Goal: Find contact information: Obtain details needed to contact an individual or organization

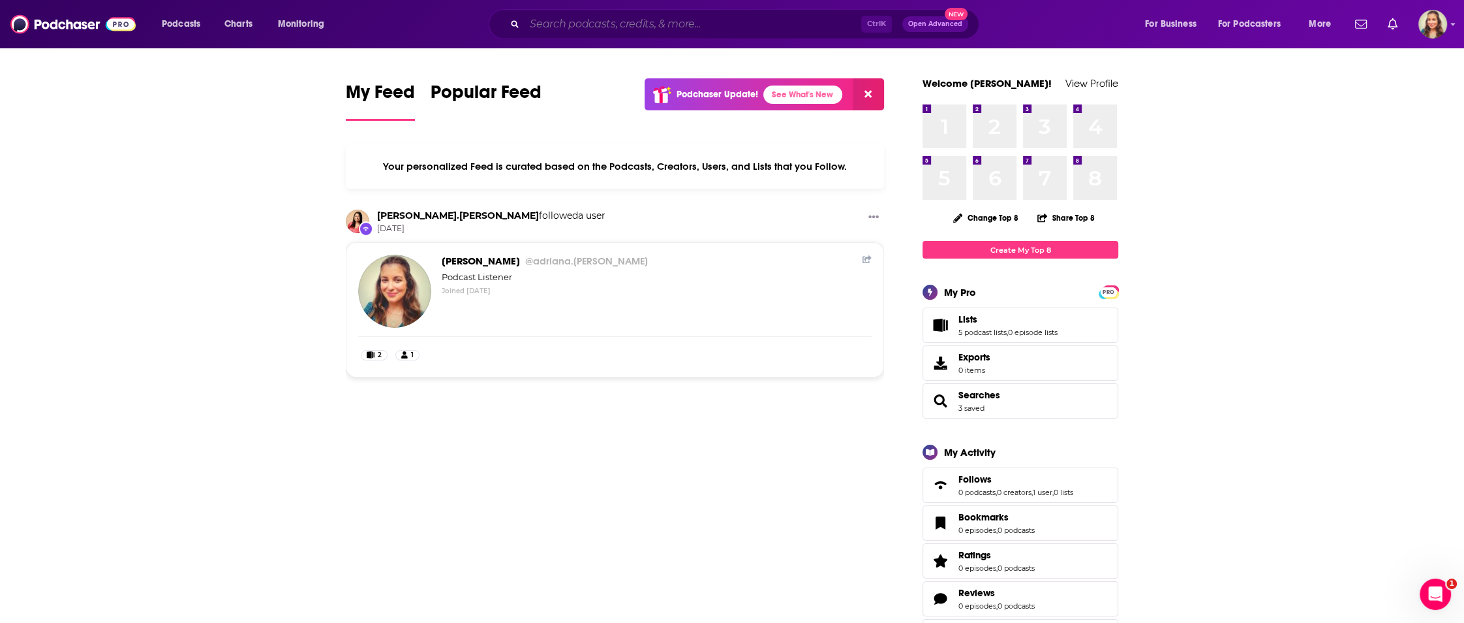
click at [536, 20] on input "Search podcasts, credits, & more..." at bounding box center [693, 24] width 337 height 21
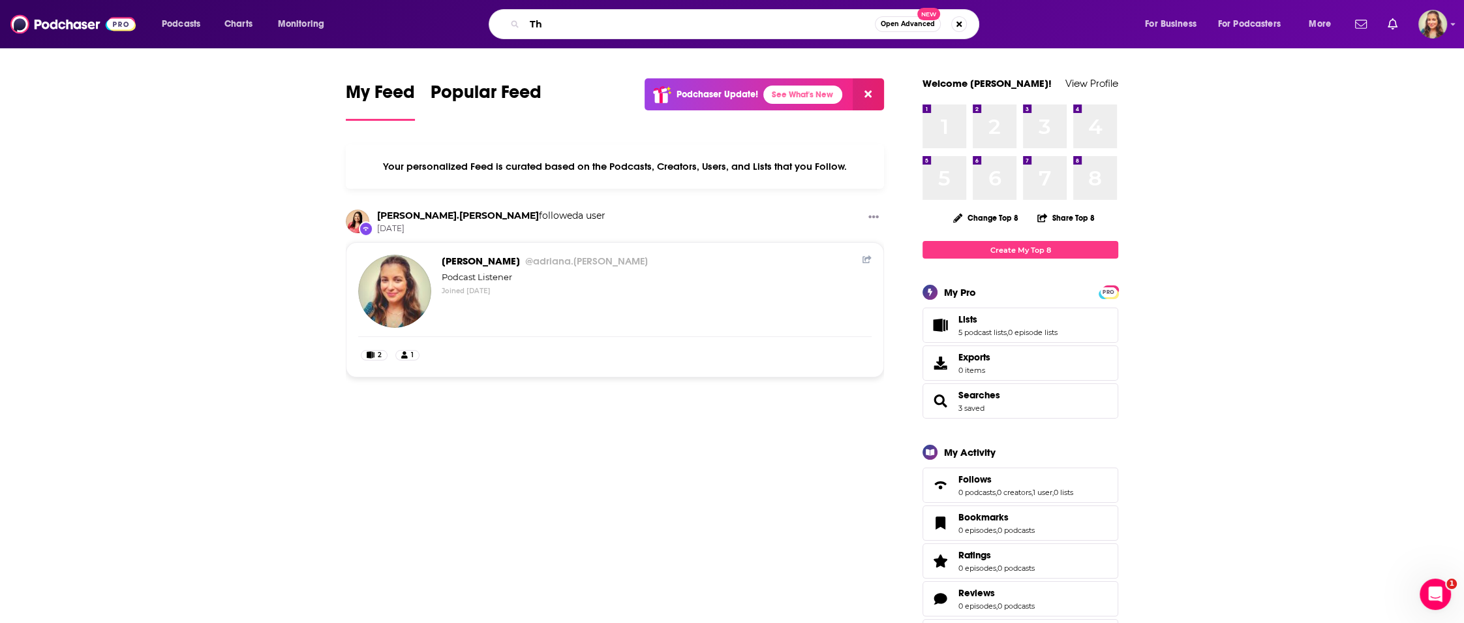
type input "T"
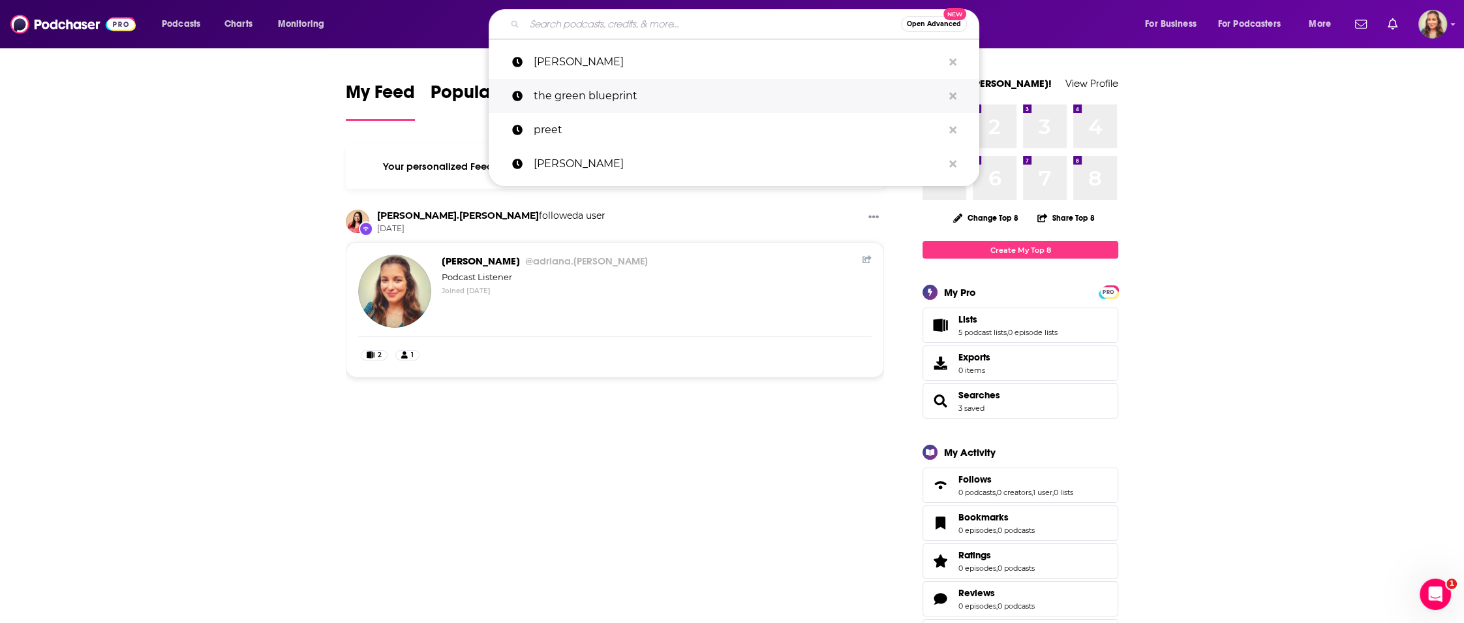
click at [572, 95] on p "the green blueprint" at bounding box center [738, 96] width 410 height 34
type input "the green blueprint"
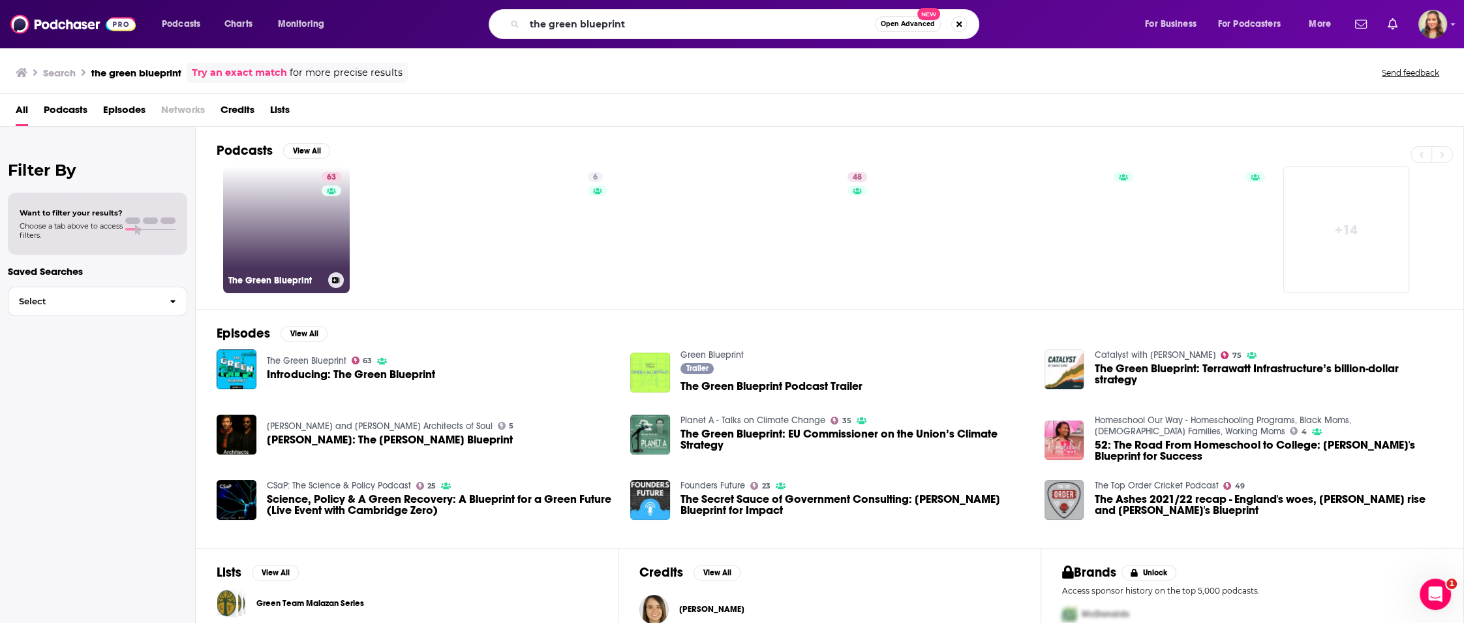
click at [277, 230] on link "63 The Green Blueprint" at bounding box center [286, 229] width 127 height 127
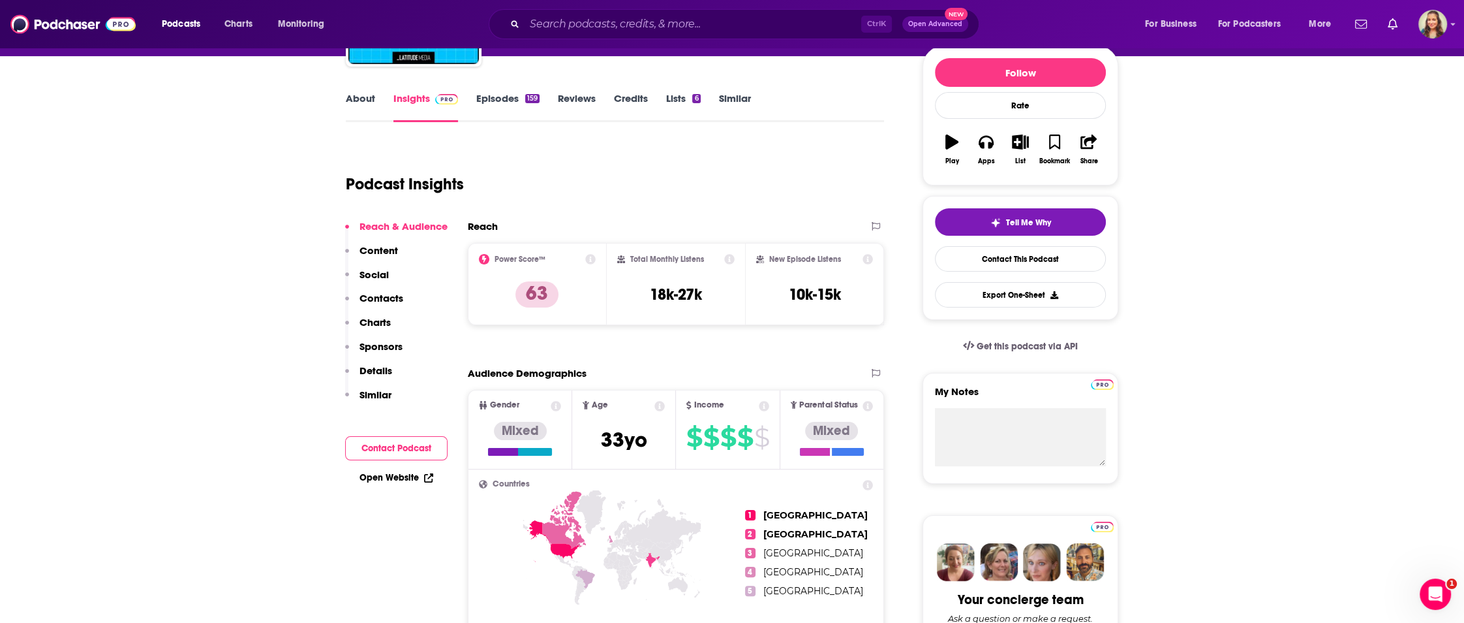
scroll to position [78, 0]
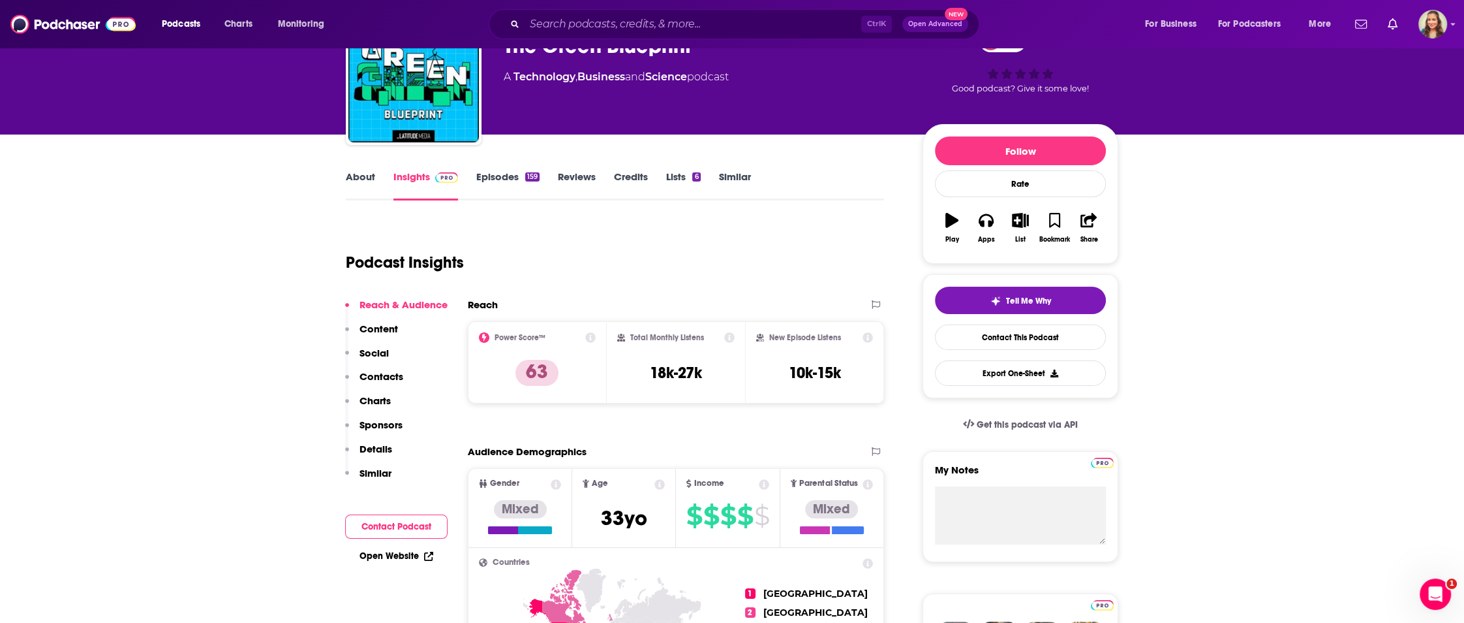
click at [395, 335] on p "Content" at bounding box center [379, 328] width 38 height 12
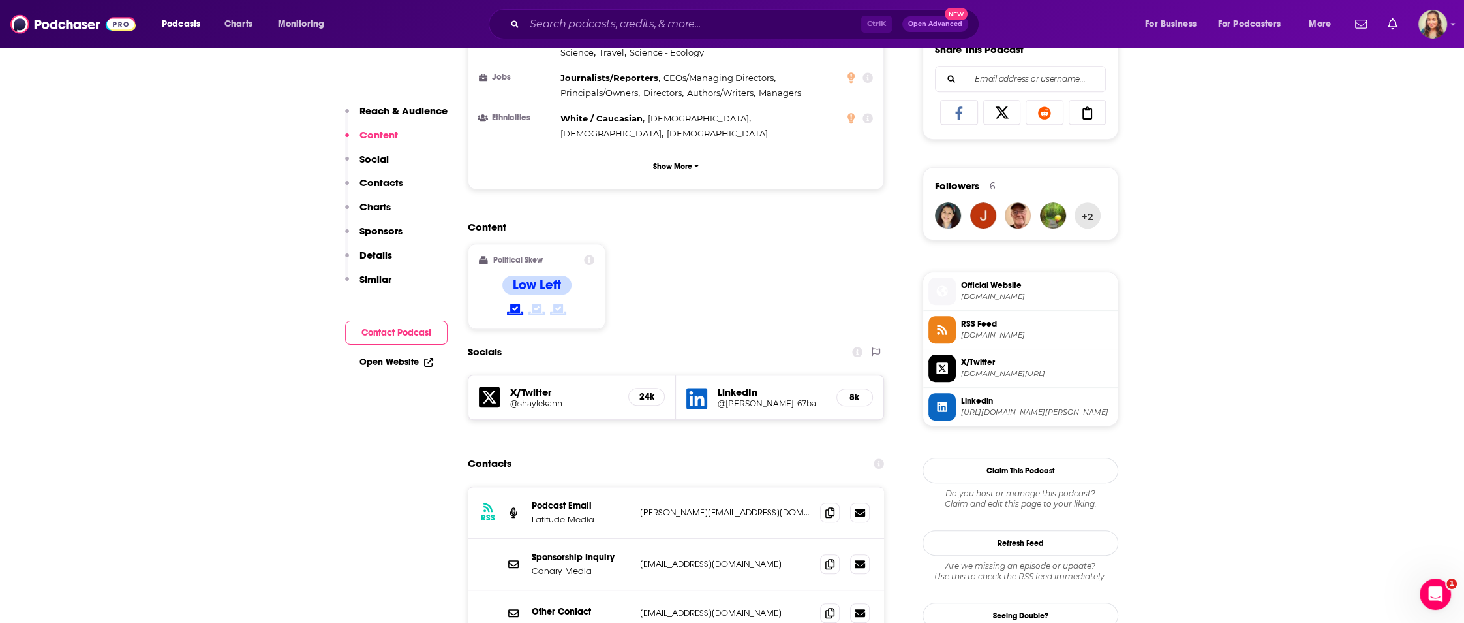
scroll to position [837, 0]
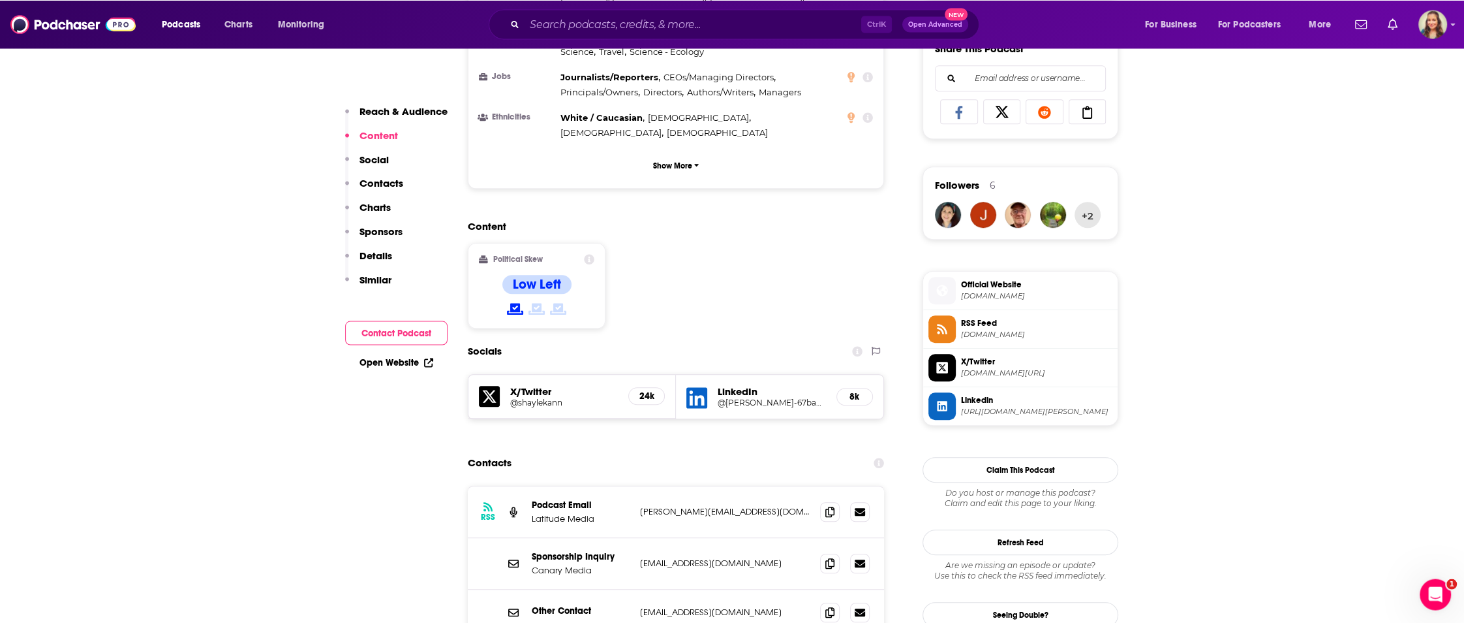
click at [535, 276] on h4 "Low Left" at bounding box center [537, 284] width 48 height 16
click at [697, 164] on icon "button" at bounding box center [696, 165] width 5 height 3
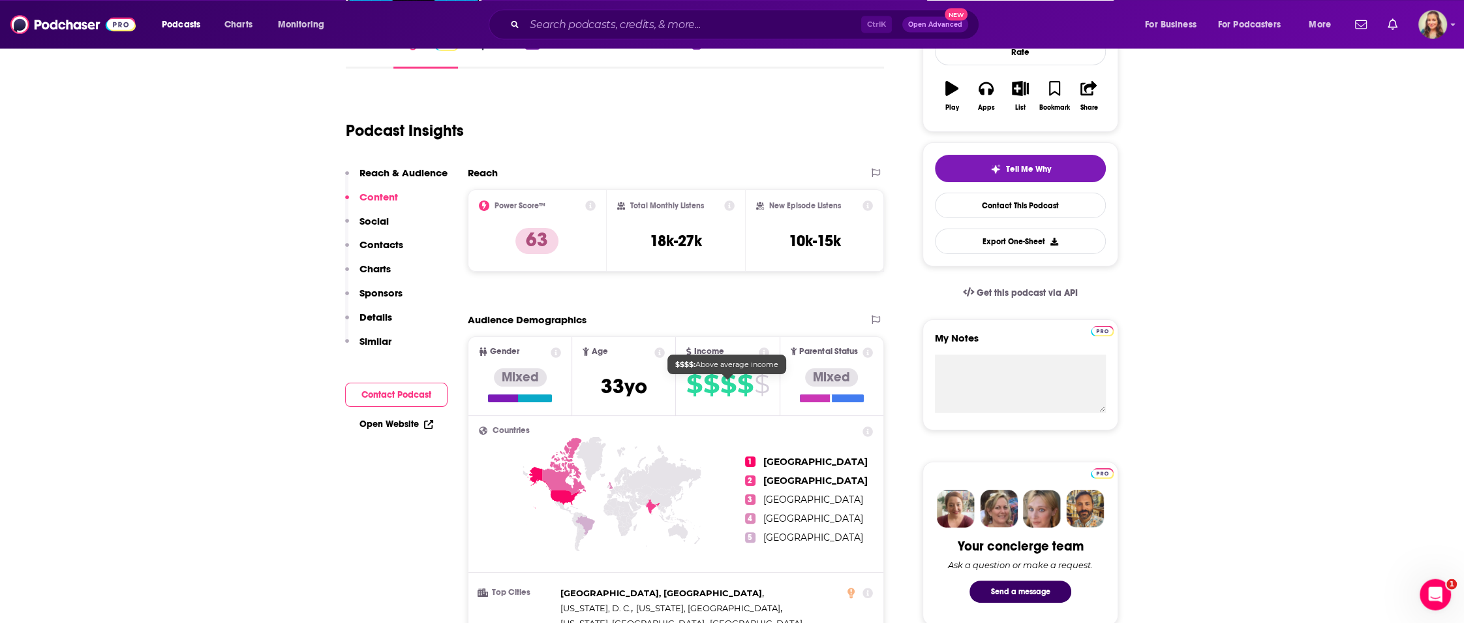
scroll to position [132, 0]
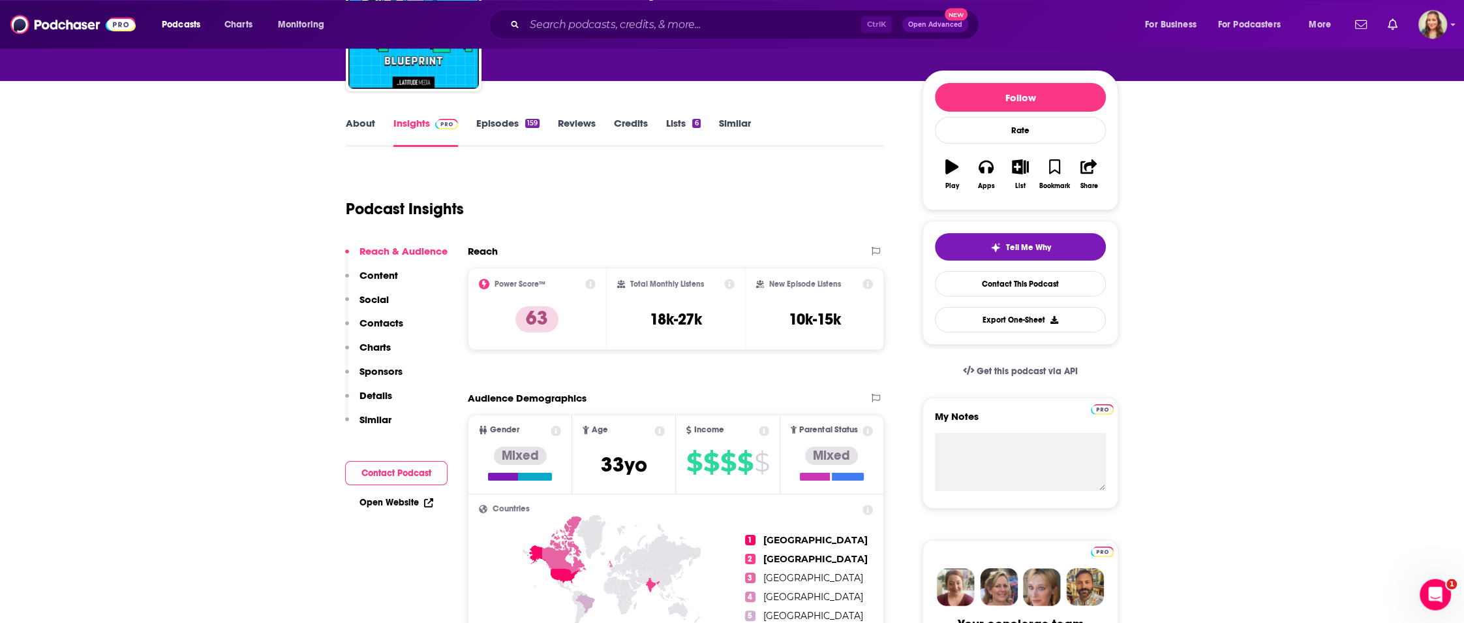
click at [594, 287] on icon at bounding box center [590, 284] width 10 height 10
click at [799, 246] on div "Reach" at bounding box center [663, 251] width 390 height 12
click at [506, 118] on link "Episodes 159" at bounding box center [507, 132] width 63 height 30
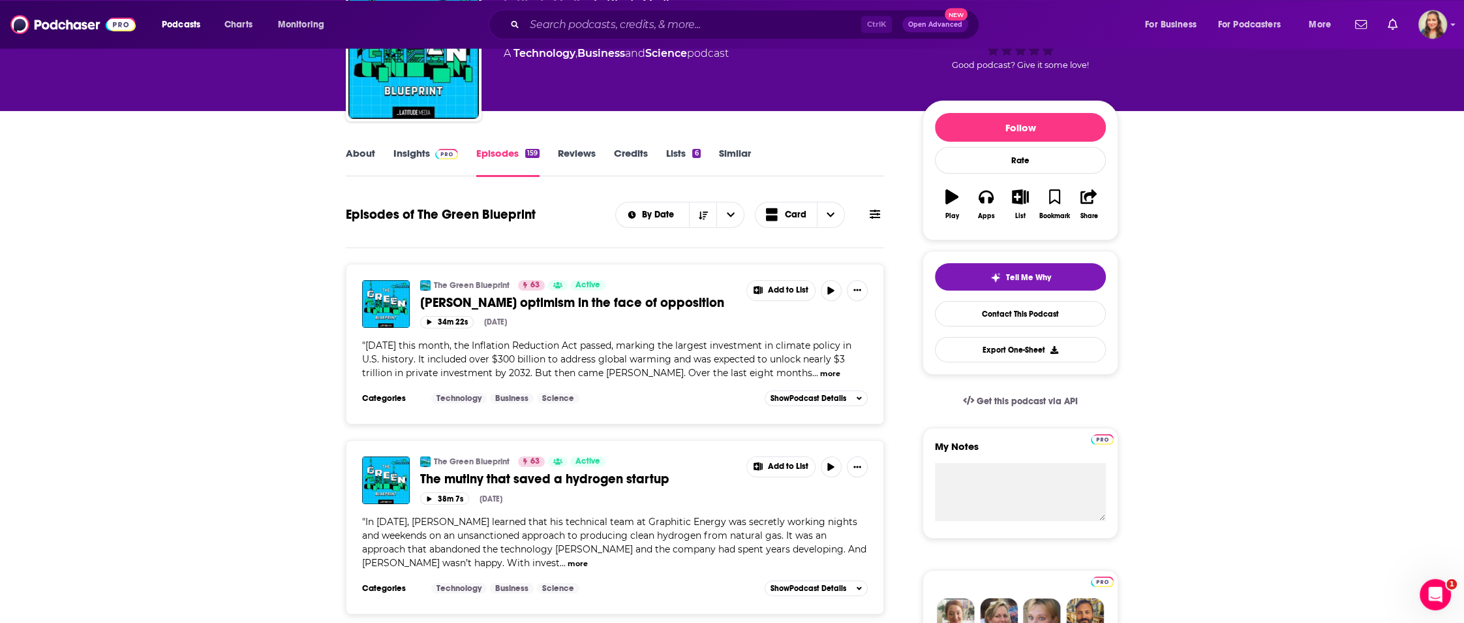
scroll to position [78, 0]
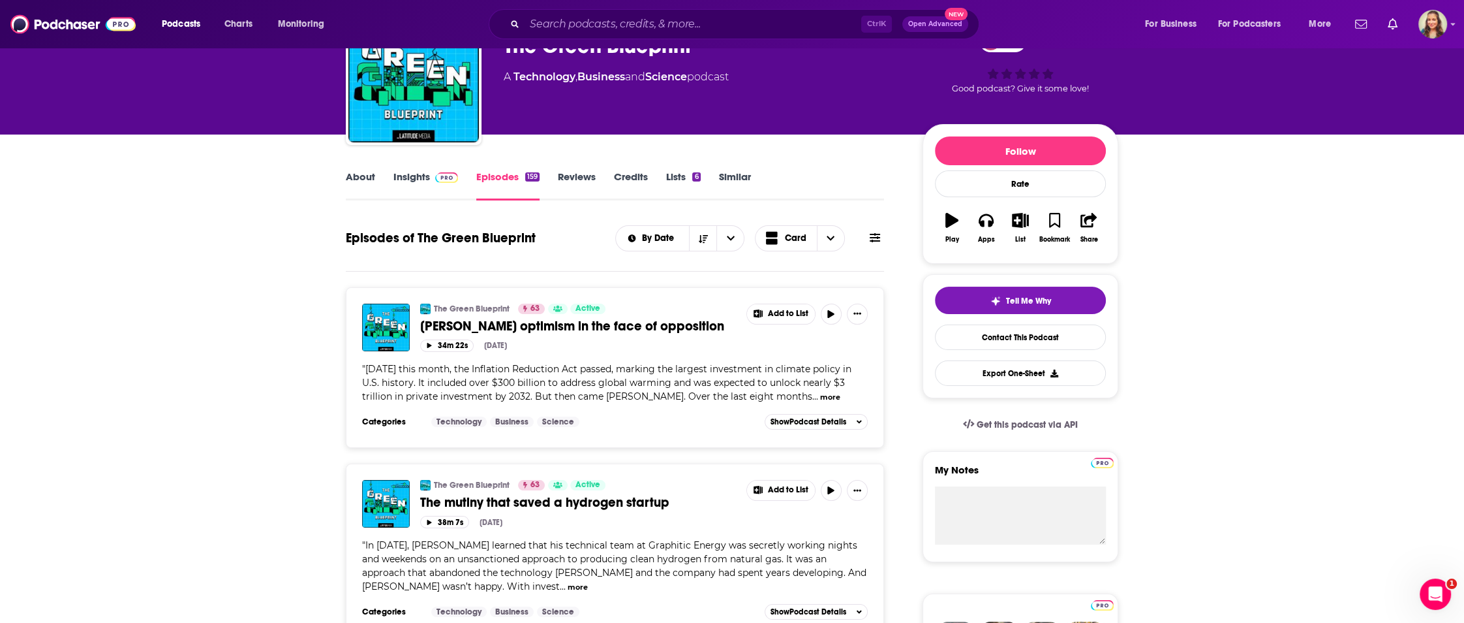
click at [422, 173] on link "Insights" at bounding box center [425, 185] width 65 height 30
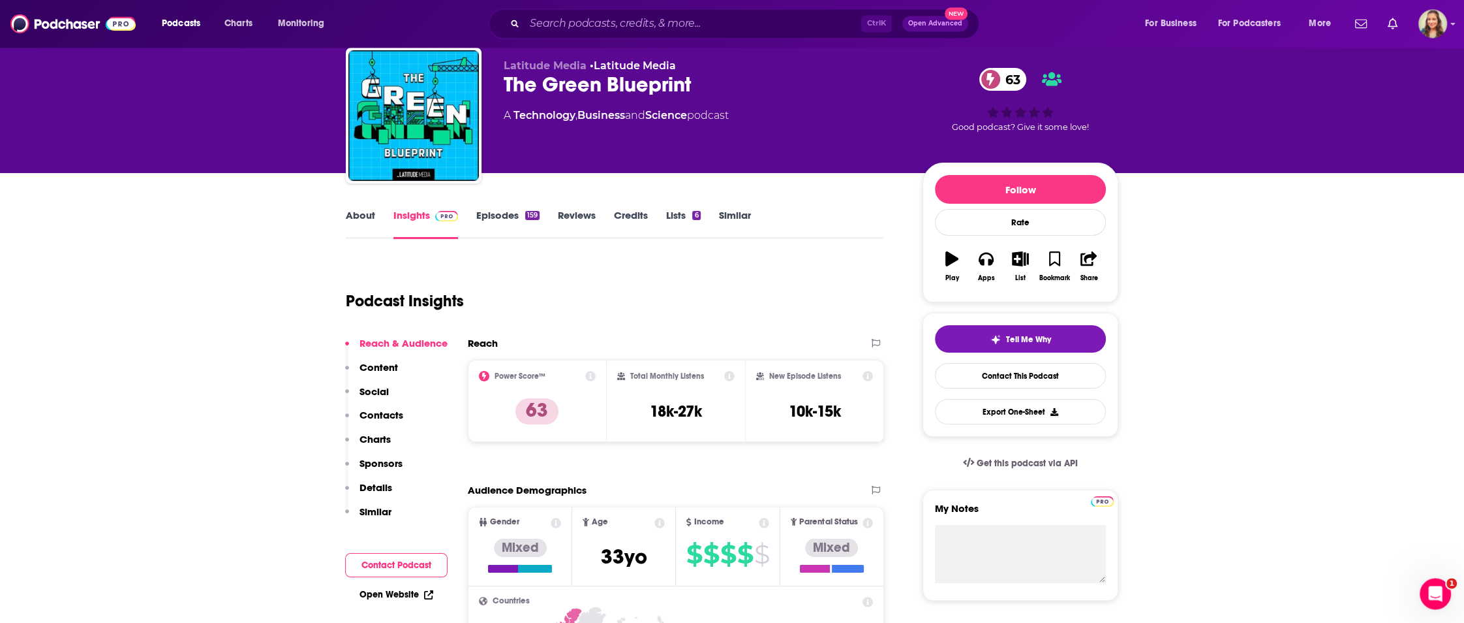
scroll to position [78, 0]
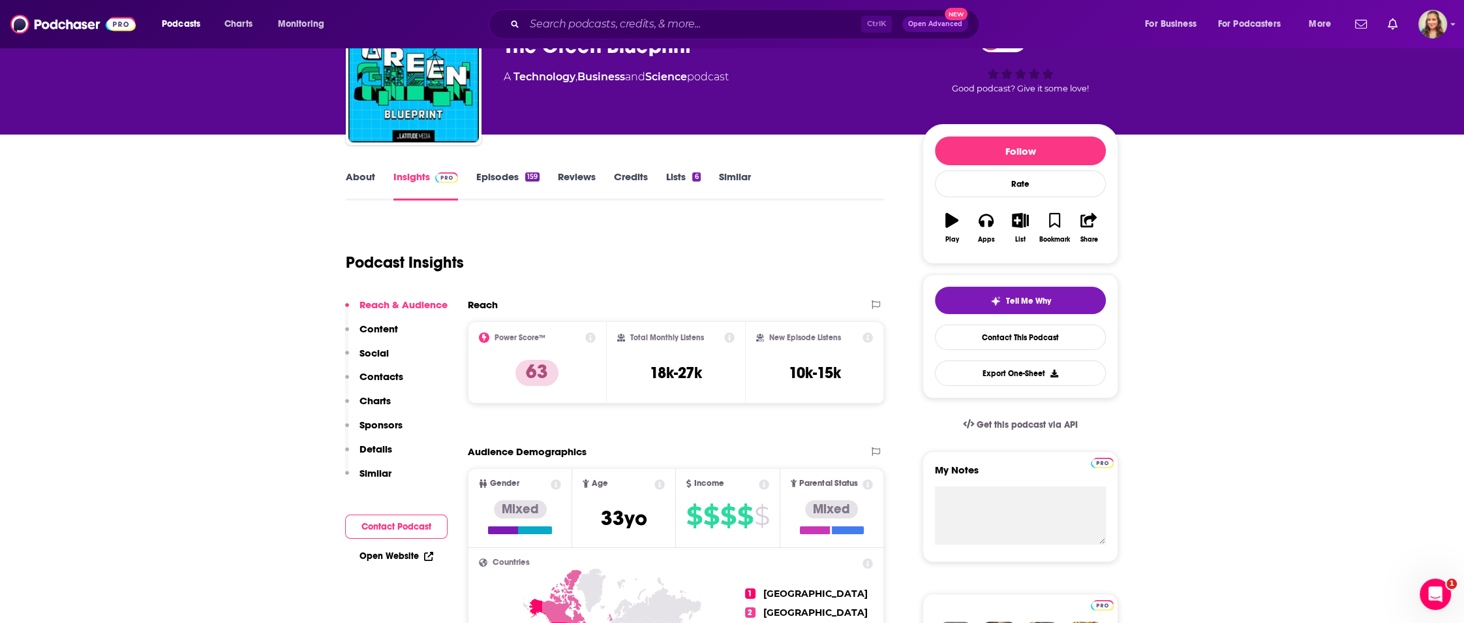
click at [367, 450] on p "Details" at bounding box center [376, 448] width 33 height 12
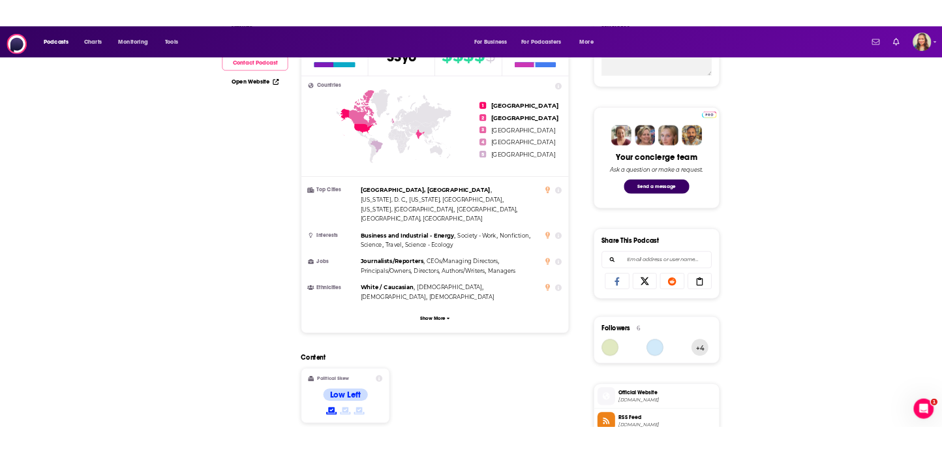
scroll to position [0, 0]
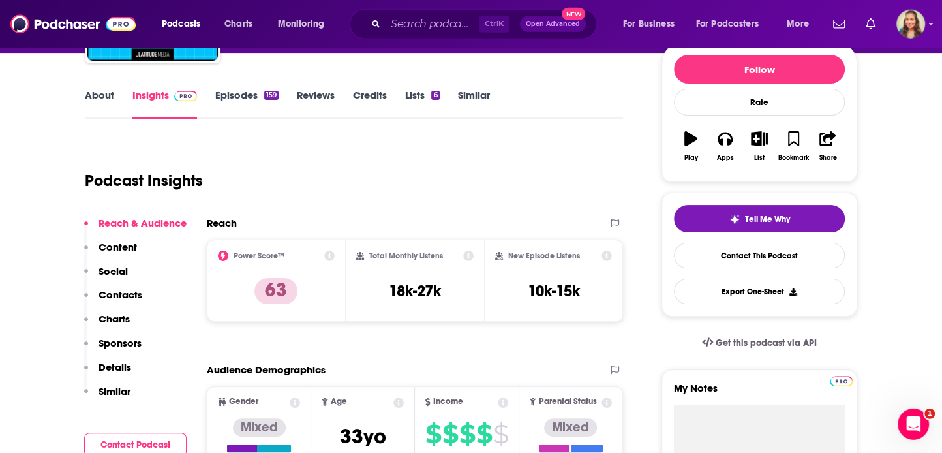
scroll to position [157, 0]
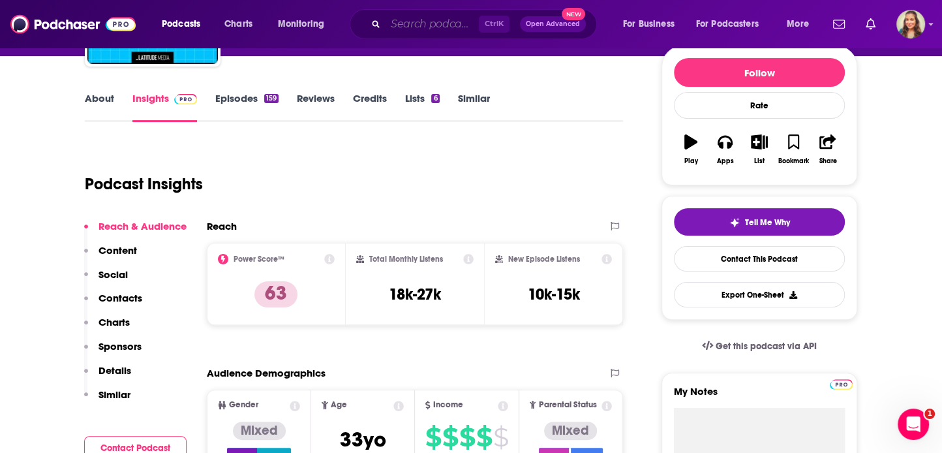
click at [453, 26] on input "Search podcasts, credits, & more..." at bounding box center [432, 24] width 93 height 21
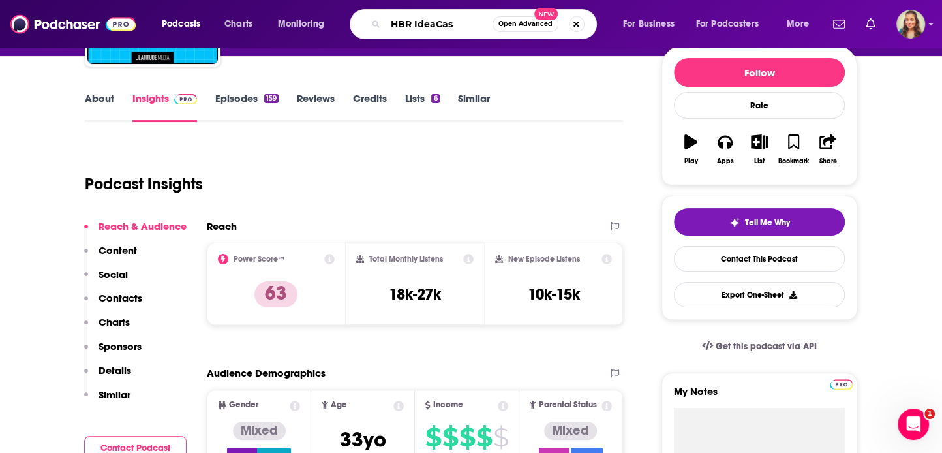
type input "HBR IdeaCast"
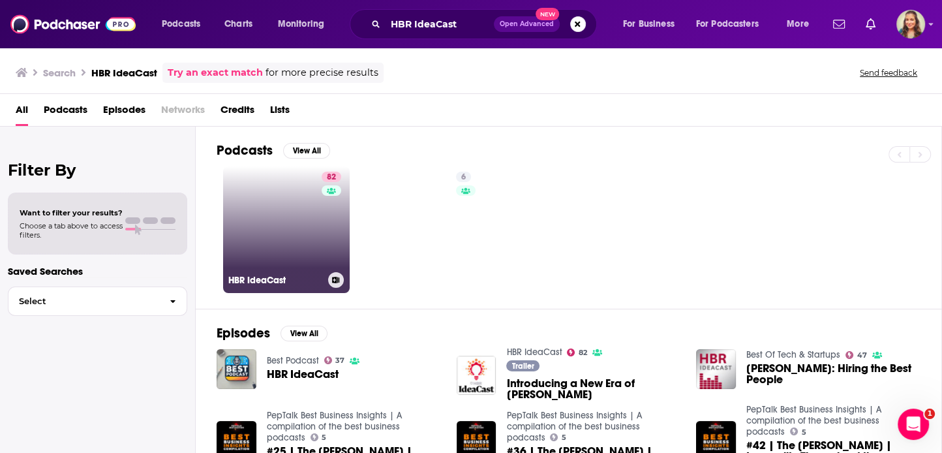
click at [258, 203] on link "82 HBR IdeaCast" at bounding box center [286, 229] width 127 height 127
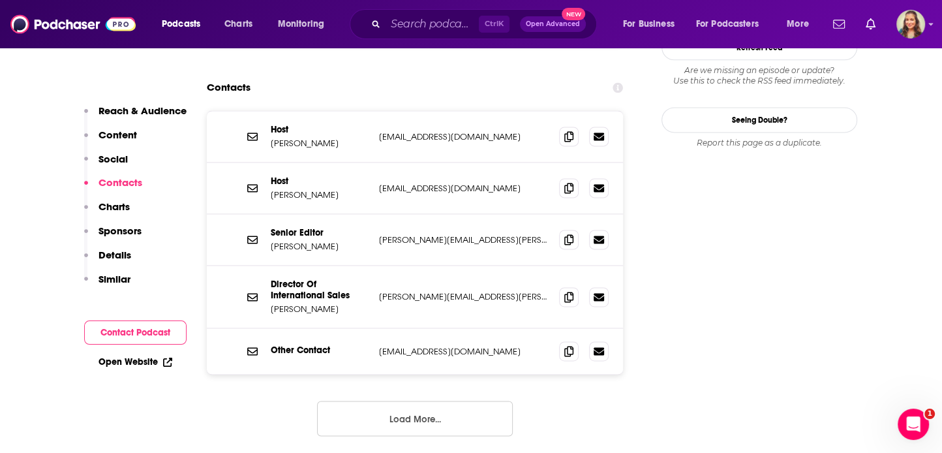
scroll to position [1253, 0]
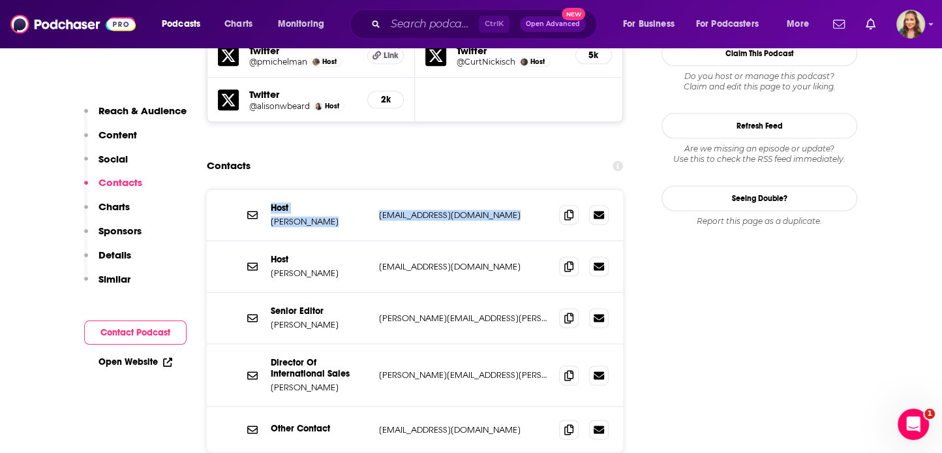
drag, startPoint x: 493, startPoint y: 378, endPoint x: 273, endPoint y: 121, distance: 338.7
click at [273, 189] on div "Host Curt Nickisch cnickisch@hbr.org cnickisch@hbr.org Host Alison Beard abeard…" at bounding box center [415, 320] width 416 height 263
copy div "Host Curt Nickisch cnickisch@hbr.org cnickisch@hbr.org"
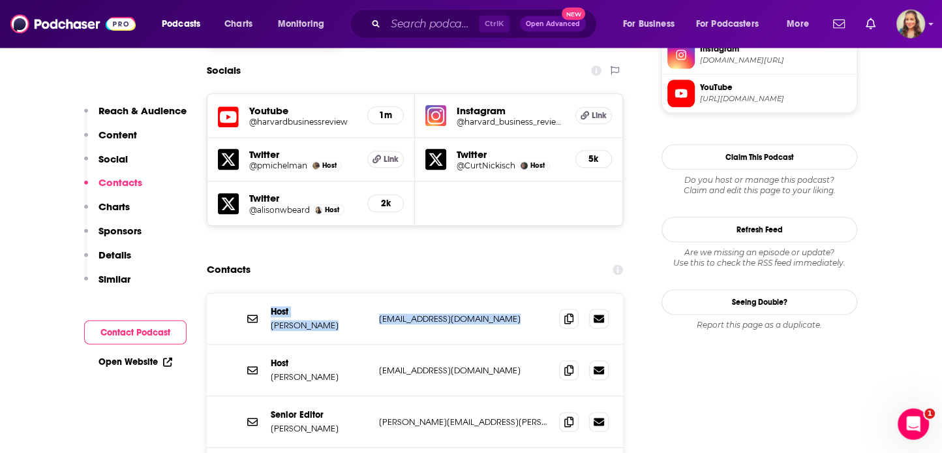
scroll to position [1096, 0]
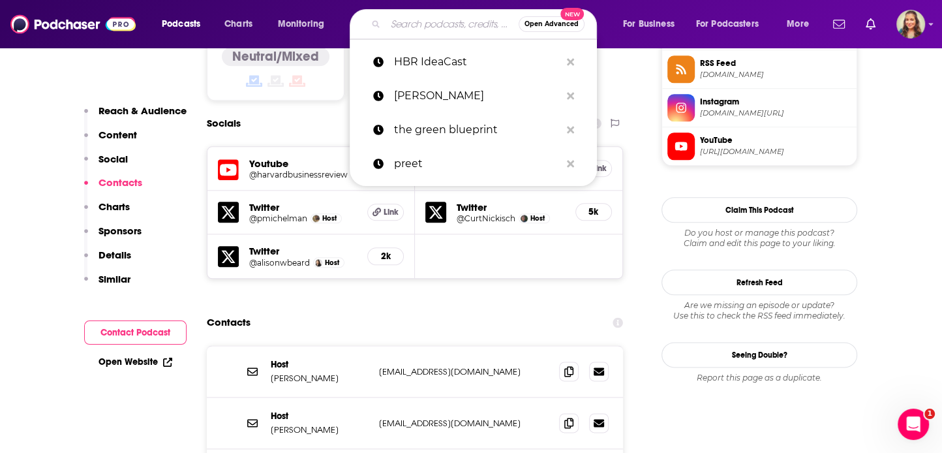
click at [455, 27] on input "Search podcasts, credits, & more..." at bounding box center [452, 24] width 133 height 21
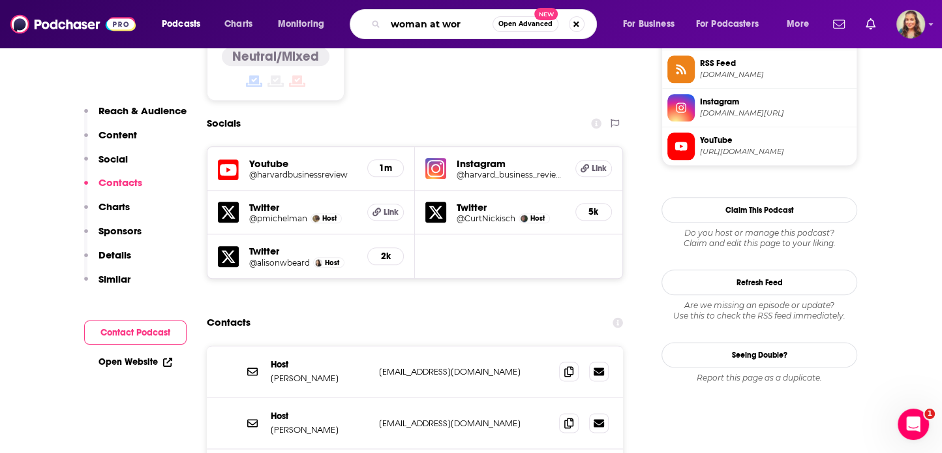
type input "woman at work"
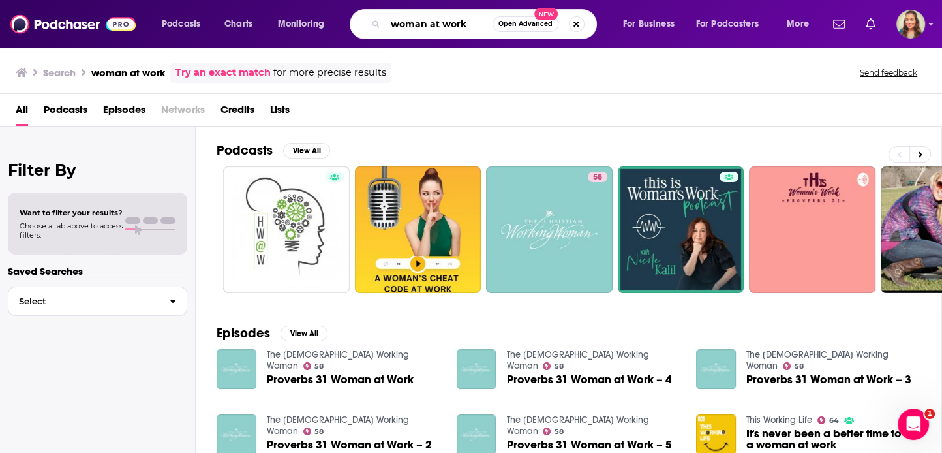
click at [422, 25] on input "woman at work" at bounding box center [439, 24] width 107 height 21
type input "women at work"
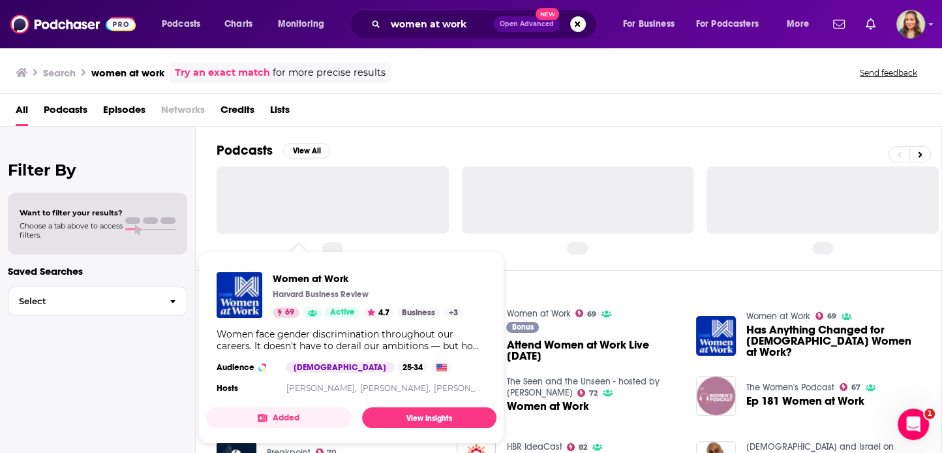
click at [288, 209] on div at bounding box center [333, 199] width 232 height 67
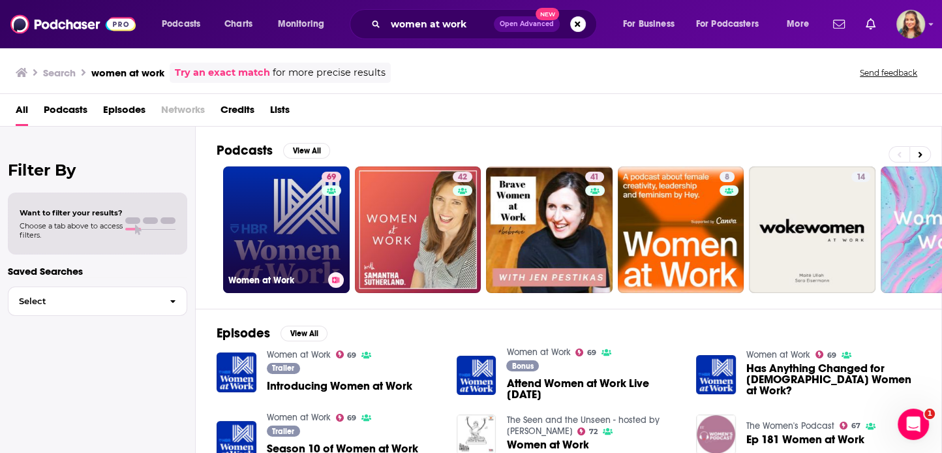
click at [269, 223] on link "69 Women at Work" at bounding box center [286, 229] width 127 height 127
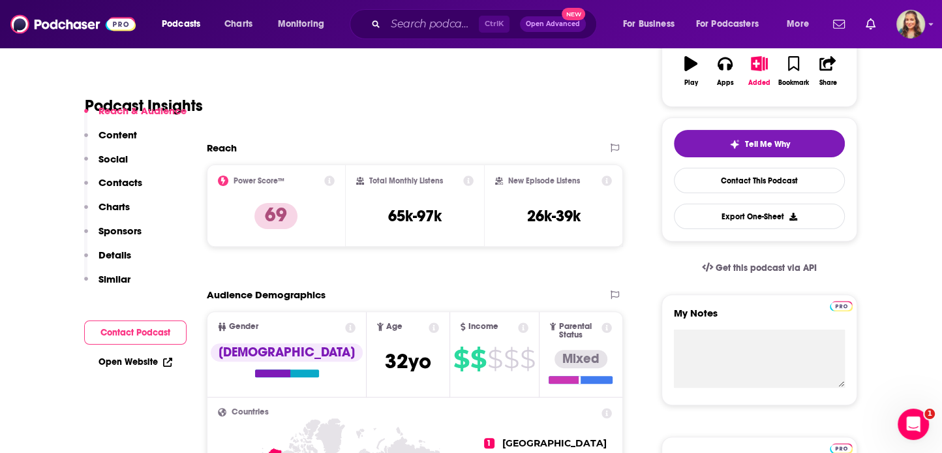
scroll to position [313, 0]
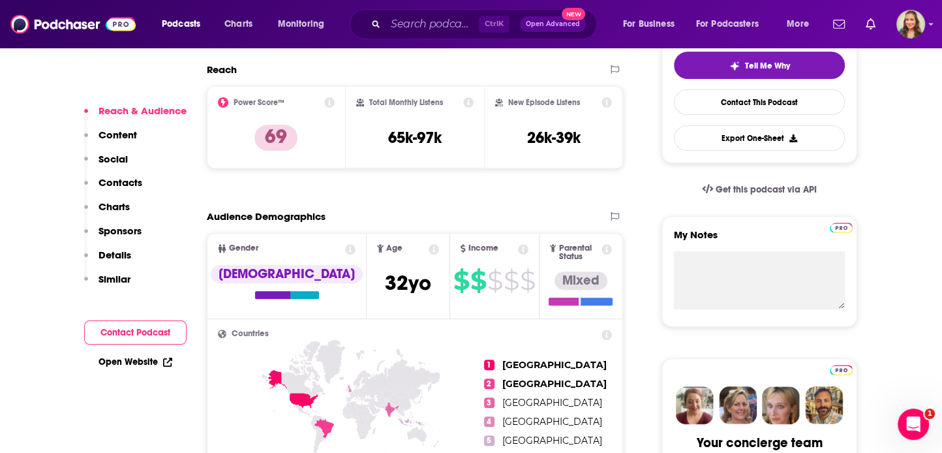
click at [345, 254] on icon at bounding box center [350, 249] width 10 height 10
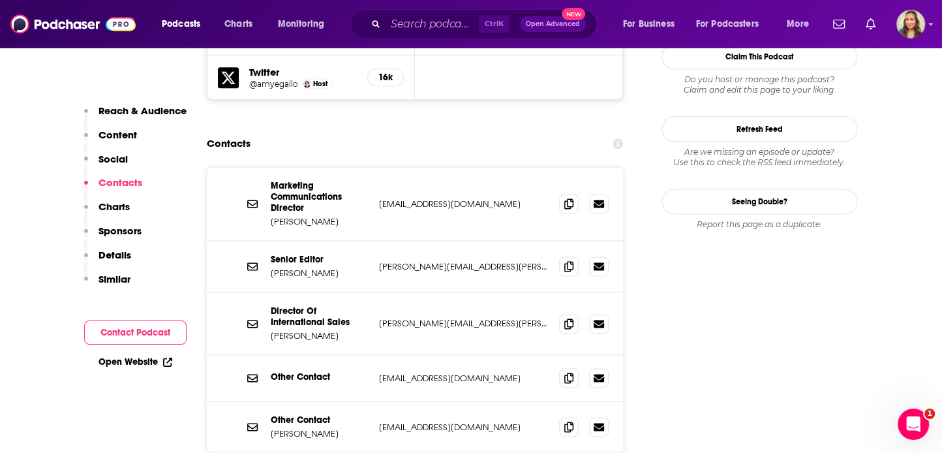
scroll to position [1253, 0]
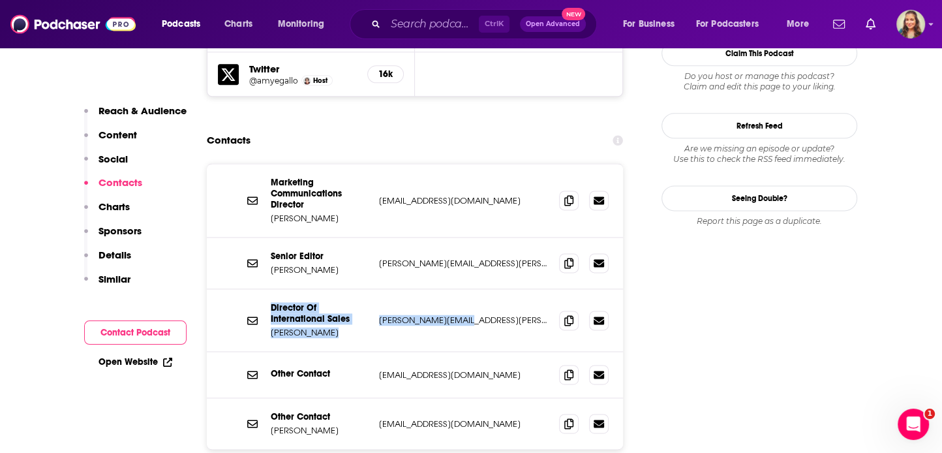
drag, startPoint x: 264, startPoint y: 131, endPoint x: 534, endPoint y: 286, distance: 311.4
click at [534, 286] on div "Marketing Communications Director Julie Devoll jdevoll@hbr.org jdevoll@hbr.org …" at bounding box center [415, 306] width 416 height 285
copy div "Director Of International Sales Jon Shipley jon.shipley@hbr.org"
click at [416, 25] on input "Search podcasts, credits, & more..." at bounding box center [432, 24] width 93 height 21
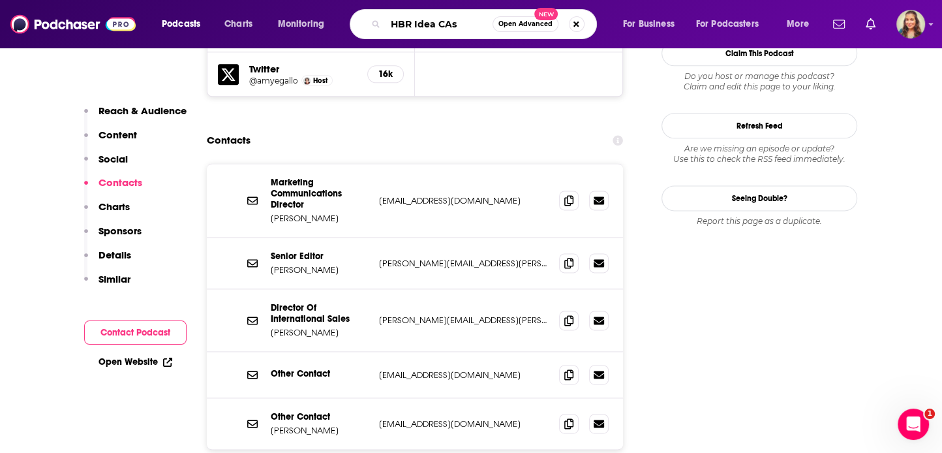
type input "HBR Idea CAst"
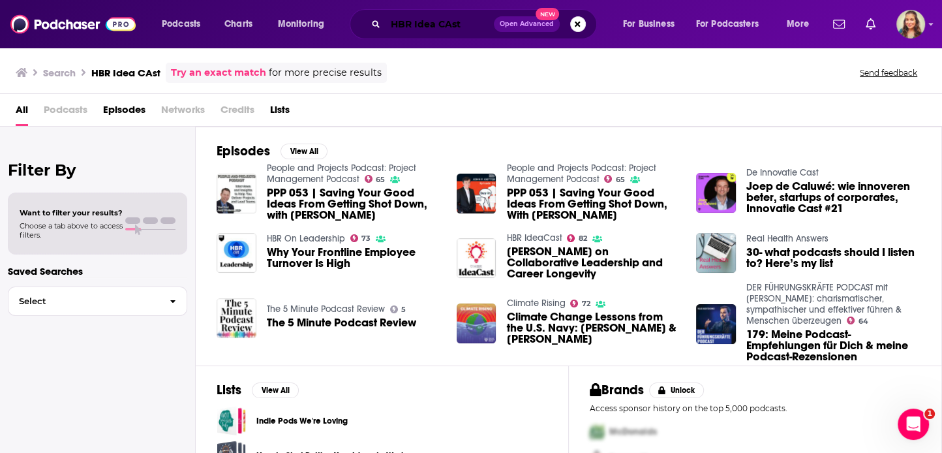
click at [451, 25] on input "HBR Idea CAst" at bounding box center [440, 24] width 108 height 21
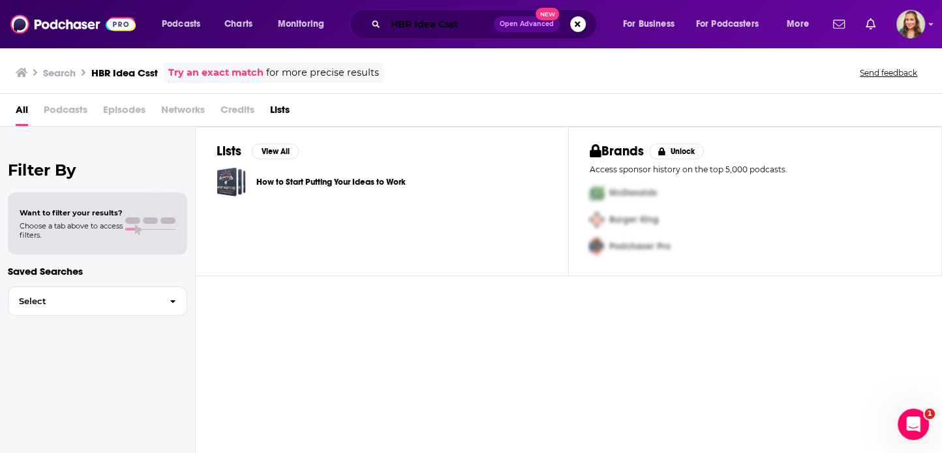
click at [452, 25] on input "HBR Idea Csst" at bounding box center [440, 24] width 108 height 21
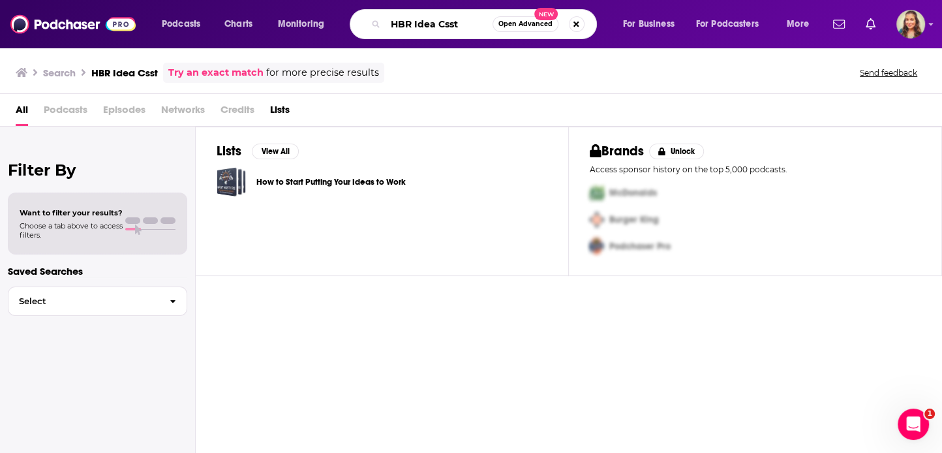
click at [453, 25] on input "HBR Idea Csst" at bounding box center [439, 24] width 107 height 21
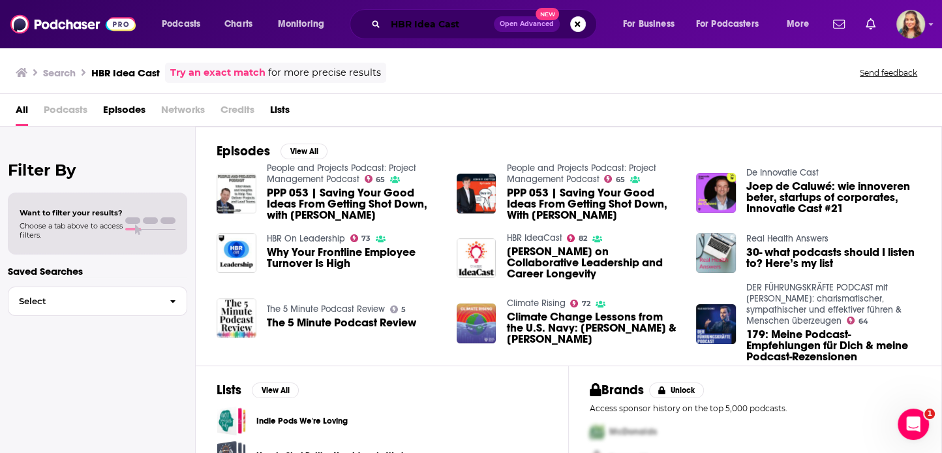
click at [399, 22] on input "HBR Idea Cast" at bounding box center [440, 24] width 108 height 21
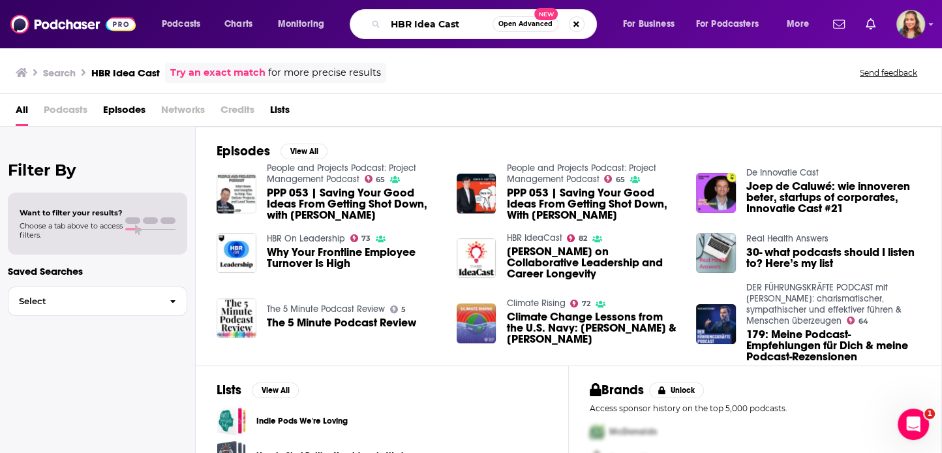
click at [399, 22] on input "HBR Idea Cast" at bounding box center [439, 24] width 107 height 21
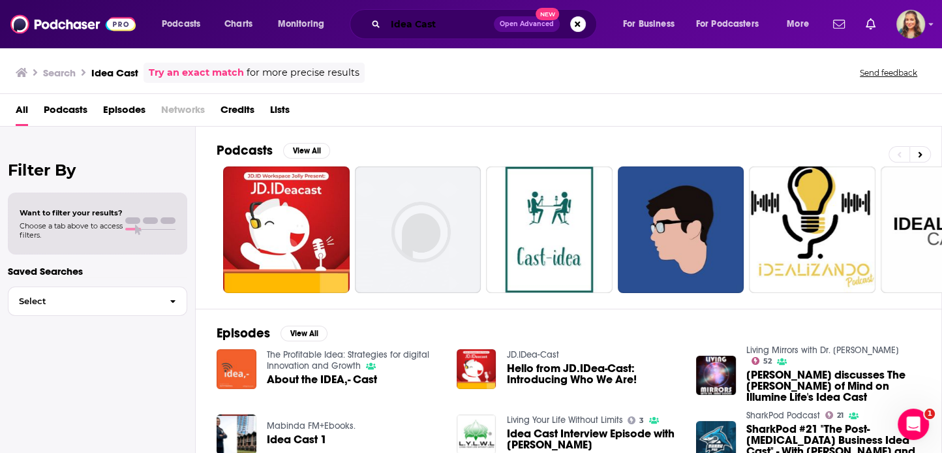
click at [416, 29] on input "Idea Cast" at bounding box center [440, 24] width 108 height 21
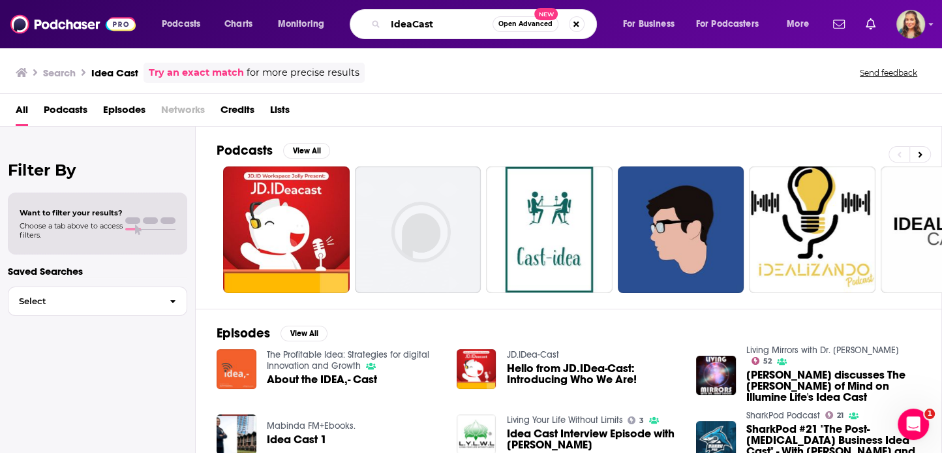
type input "IdeaCast"
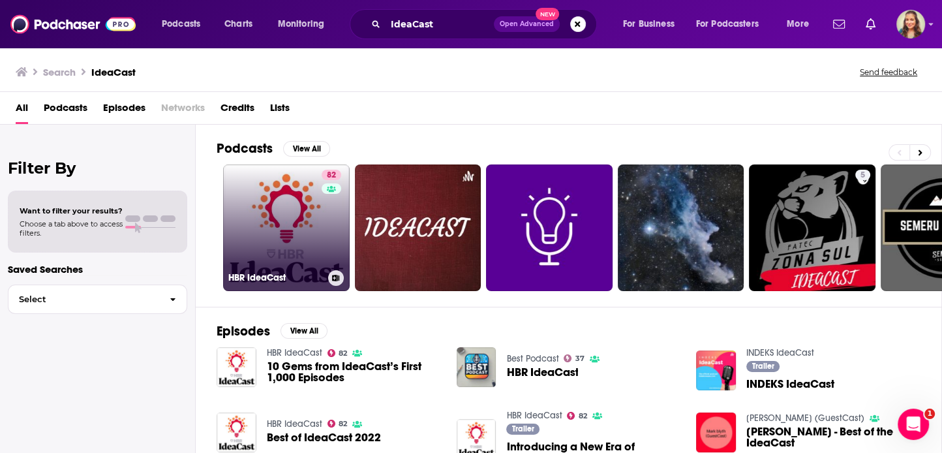
click at [283, 195] on link "82 HBR IdeaCast" at bounding box center [286, 227] width 127 height 127
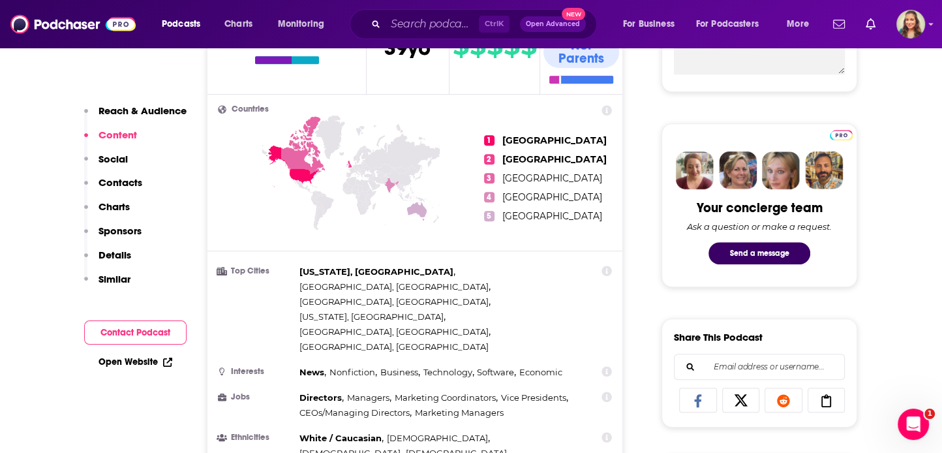
scroll to position [392, 0]
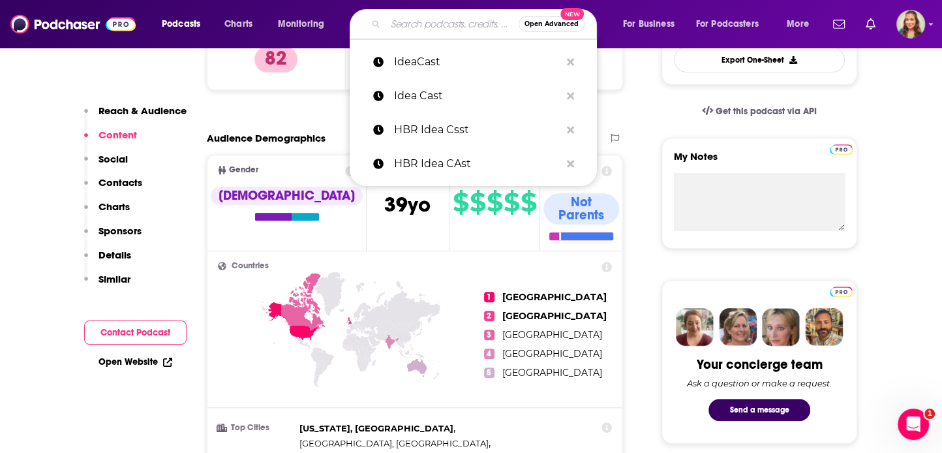
click at [447, 25] on input "Search podcasts, credits, & more..." at bounding box center [452, 24] width 133 height 21
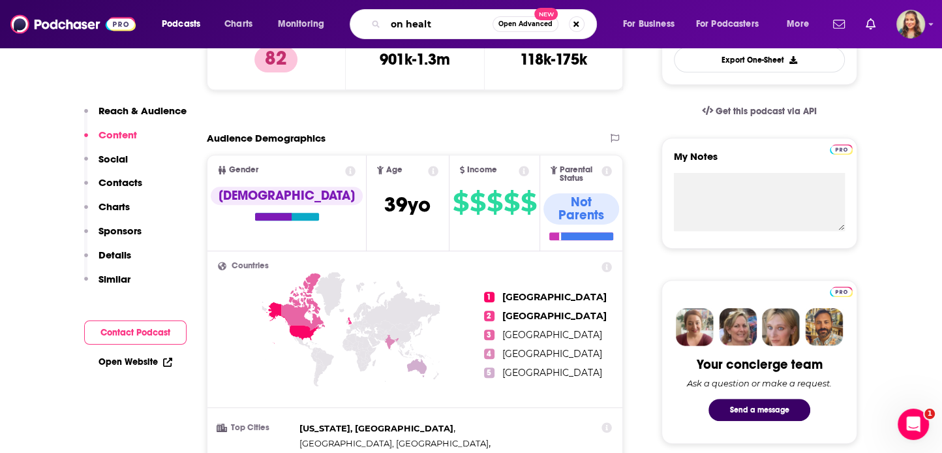
type input "on health"
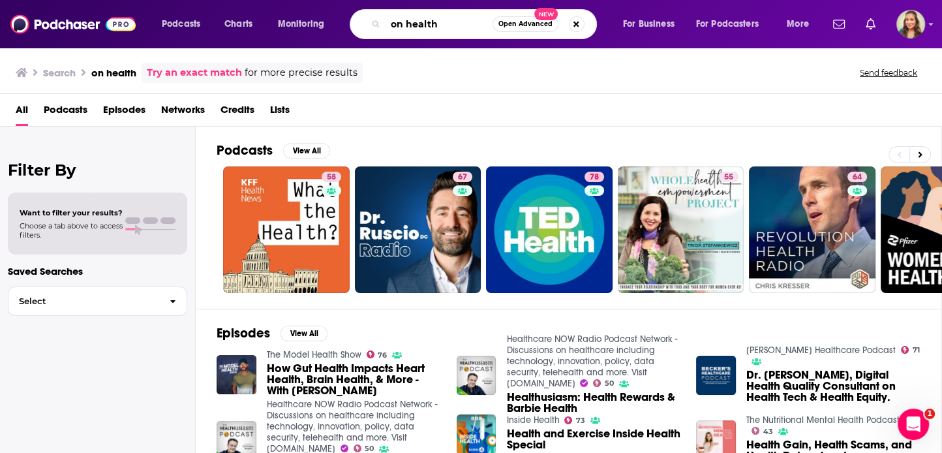
click at [444, 20] on input "on health" at bounding box center [439, 24] width 107 height 21
type input "on health for women"
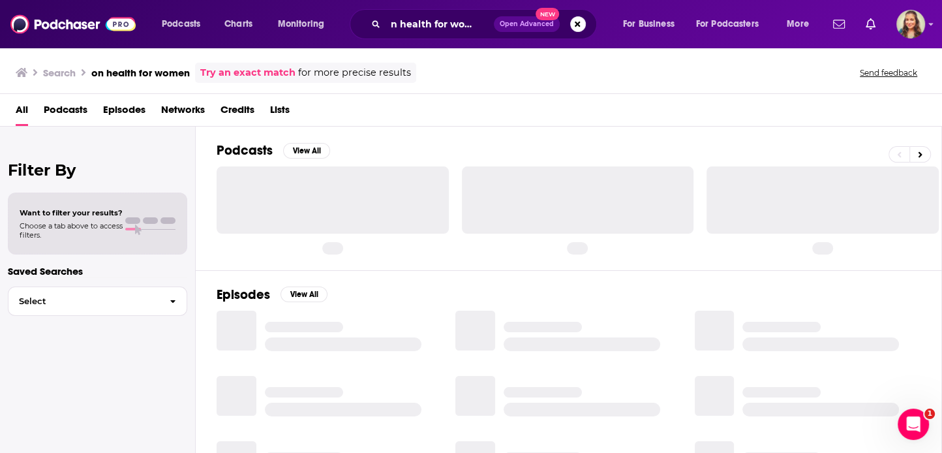
scroll to position [0, 5]
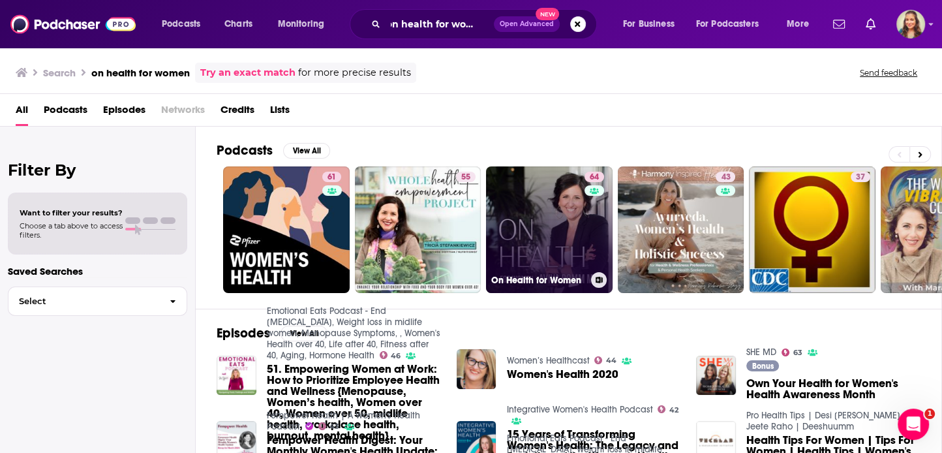
click at [564, 223] on link "64 On Health for Women" at bounding box center [549, 229] width 127 height 127
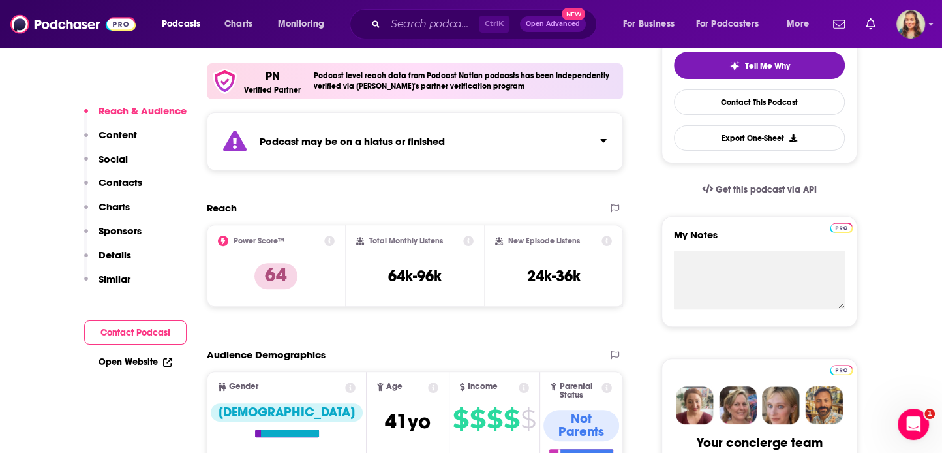
scroll to position [392, 0]
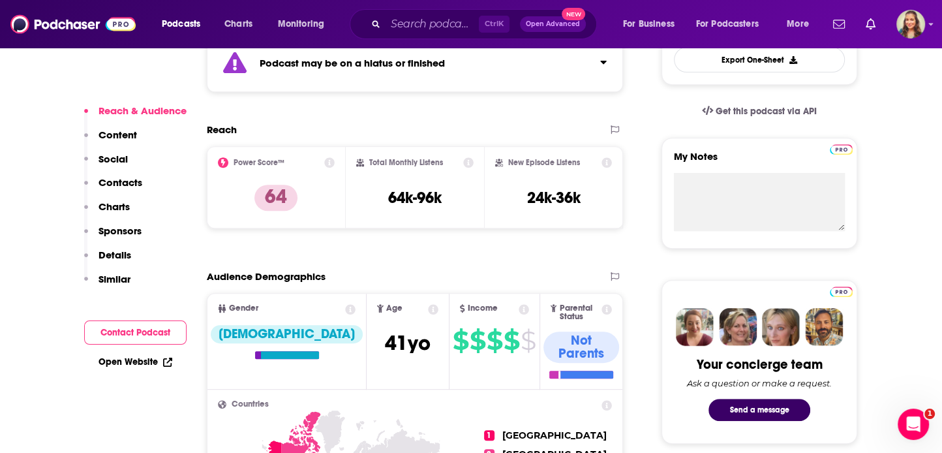
click at [345, 314] on icon at bounding box center [350, 309] width 10 height 10
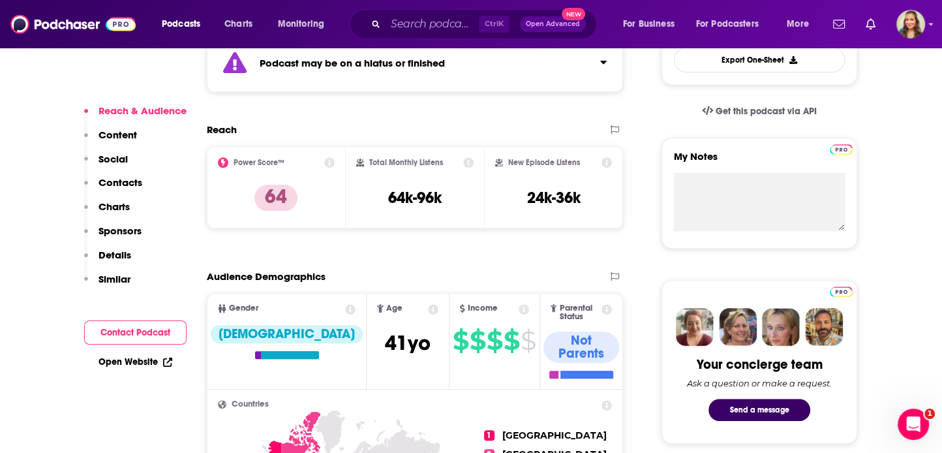
click at [345, 315] on icon at bounding box center [350, 309] width 10 height 10
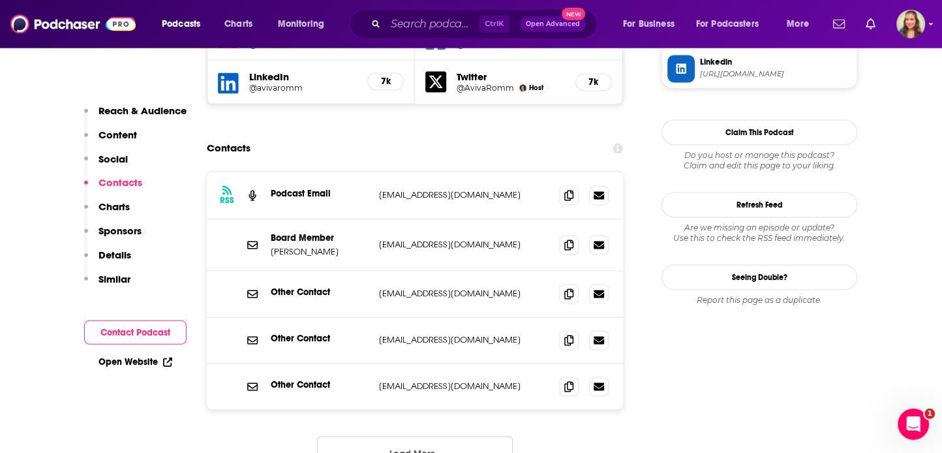
scroll to position [1409, 0]
drag, startPoint x: 244, startPoint y: 128, endPoint x: 482, endPoint y: 192, distance: 246.1
click at [482, 192] on div "RSS Podcast Email hello@podcastnation.co hello@podcastnation.co Board Member Av…" at bounding box center [415, 290] width 416 height 238
drag, startPoint x: 529, startPoint y: 191, endPoint x: 262, endPoint y: 146, distance: 270.7
click at [379, 238] on p "aviva@avivaromm.com" at bounding box center [464, 243] width 170 height 11
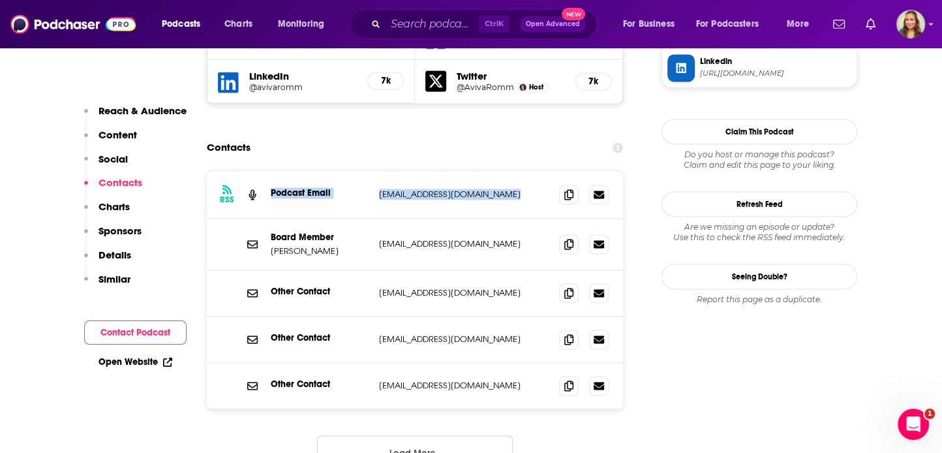
copy div "Podcast Email hello@podcastnation.co hello@podcastnation.co"
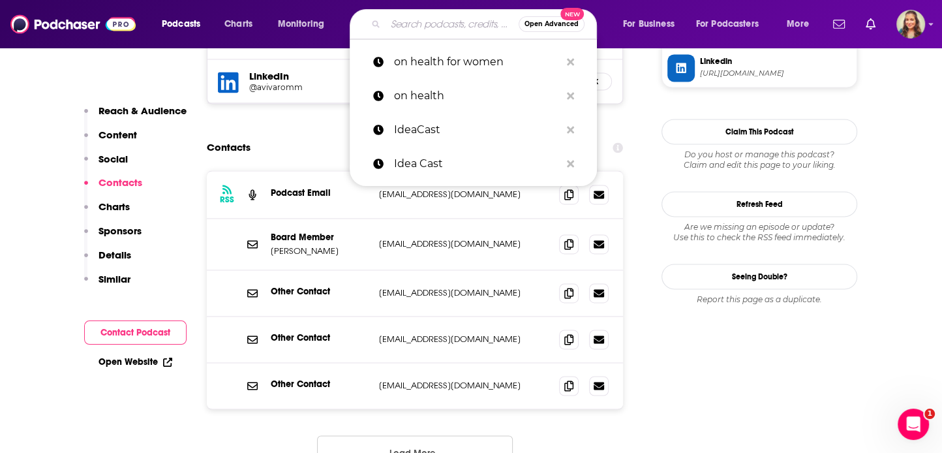
click at [427, 29] on input "Search podcasts, credits, & more..." at bounding box center [452, 24] width 133 height 21
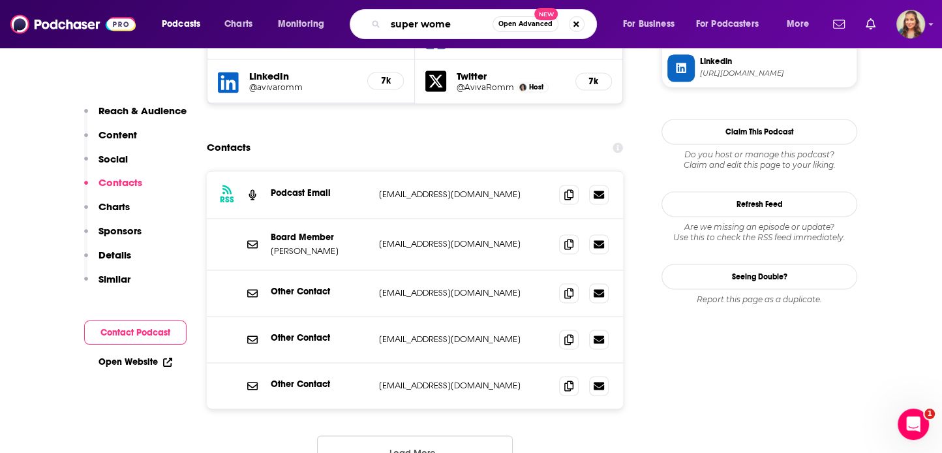
type input "super women"
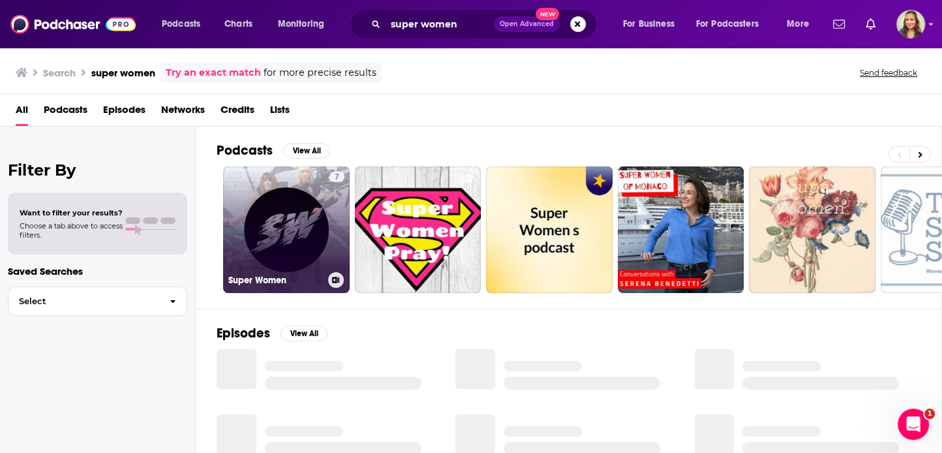
click at [264, 215] on link "7 Super Women" at bounding box center [286, 229] width 127 height 127
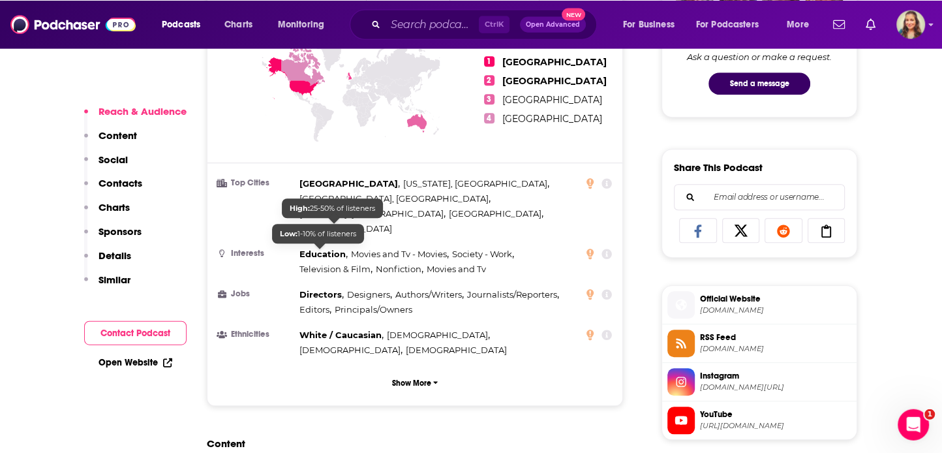
scroll to position [783, 0]
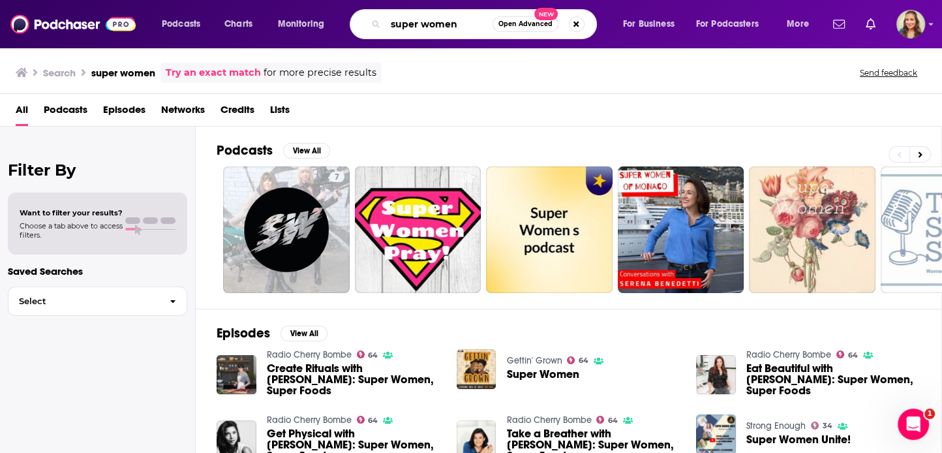
click at [423, 29] on input "super women" at bounding box center [439, 24] width 107 height 21
type input "superwomen"
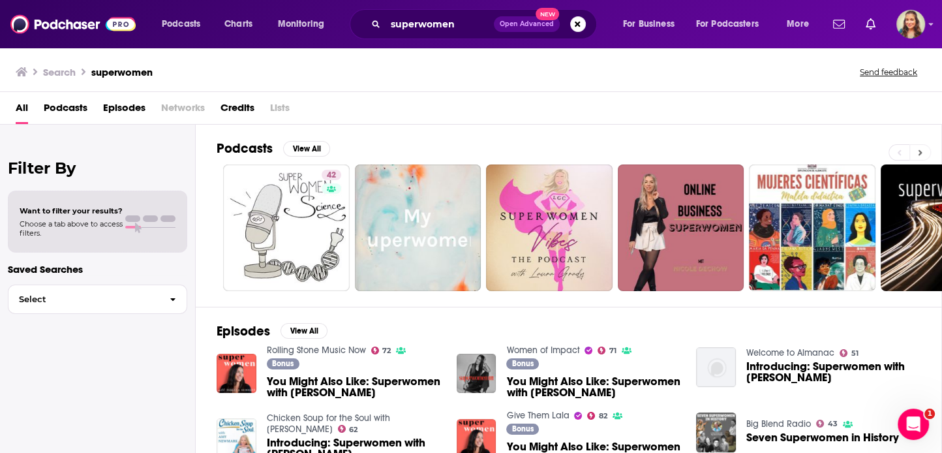
click at [919, 149] on icon at bounding box center [920, 152] width 5 height 9
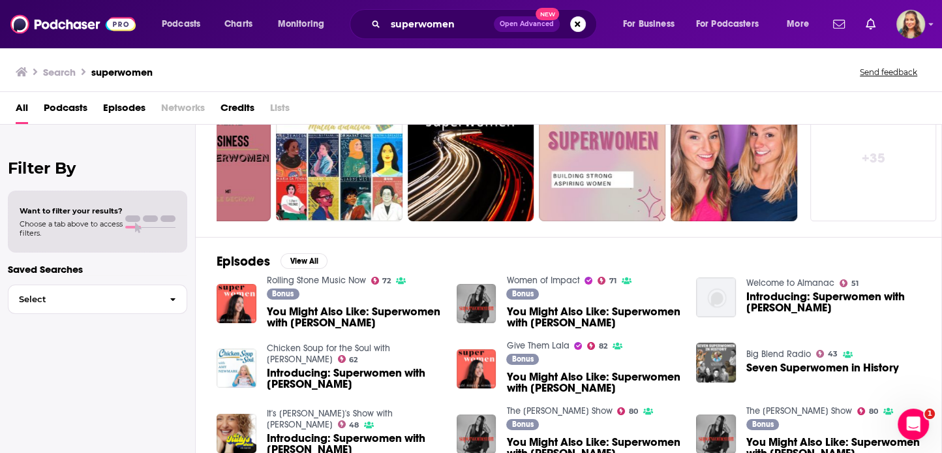
scroll to position [73, 0]
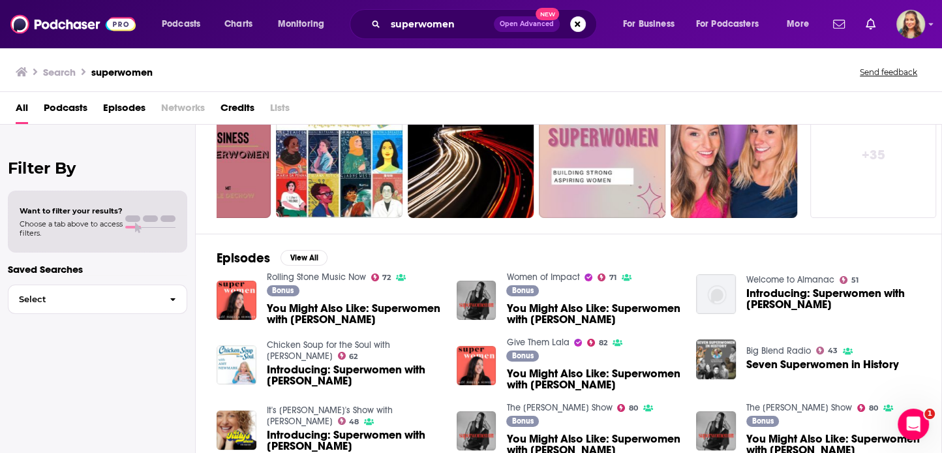
click at [544, 312] on span "You Might Also Like: Superwomen with [PERSON_NAME]" at bounding box center [593, 314] width 174 height 22
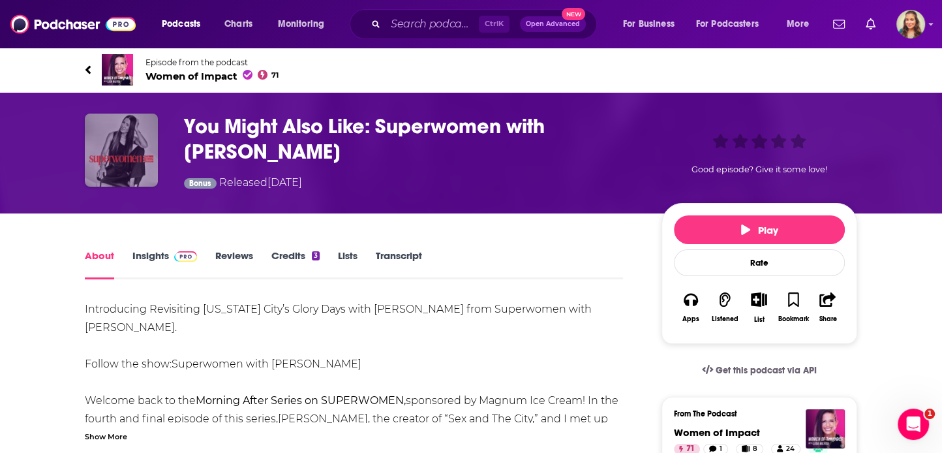
click at [129, 149] on img "You Might Also Like: Superwomen with Rebecca Minkoff" at bounding box center [121, 150] width 73 height 73
click at [139, 149] on img "You Might Also Like: Superwomen with Rebecca Minkoff" at bounding box center [121, 150] width 73 height 73
click at [228, 134] on h1 "You Might Also Like: Superwomen with [PERSON_NAME]" at bounding box center [412, 139] width 457 height 51
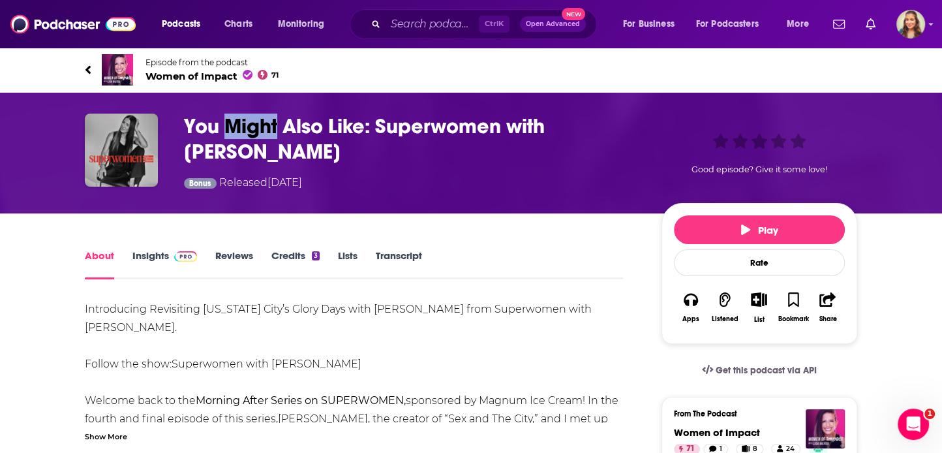
click at [228, 134] on h1 "You Might Also Like: Superwomen with [PERSON_NAME]" at bounding box center [412, 139] width 457 height 51
click at [126, 123] on img "You Might Also Like: Superwomen with Rebecca Minkoff" at bounding box center [121, 150] width 73 height 73
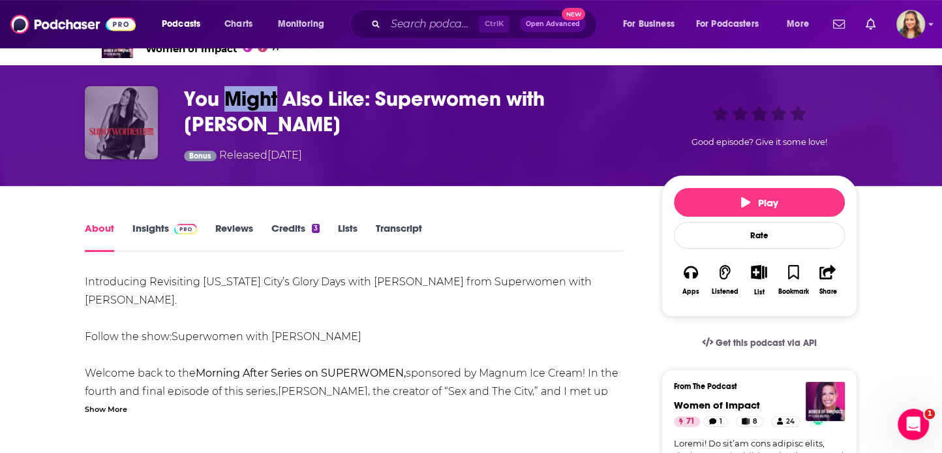
scroll to position [78, 0]
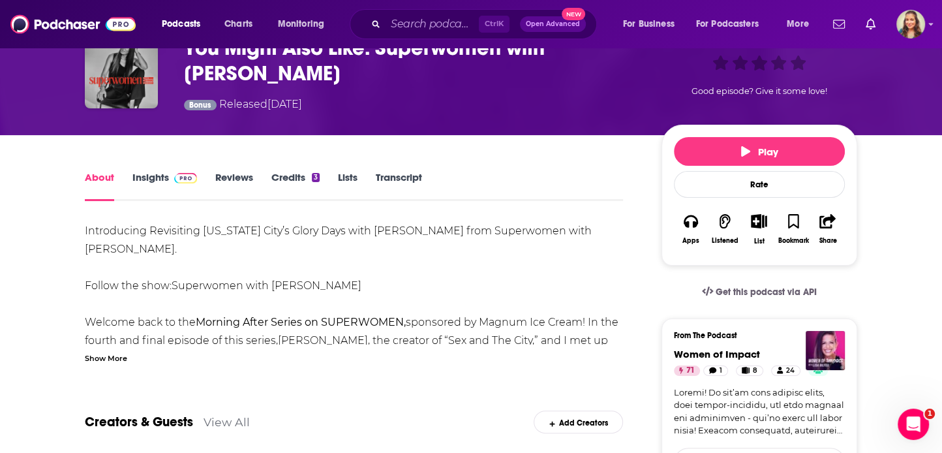
click at [294, 326] on strong "Morning After Series on SUPERWOMEN," at bounding box center [301, 322] width 210 height 12
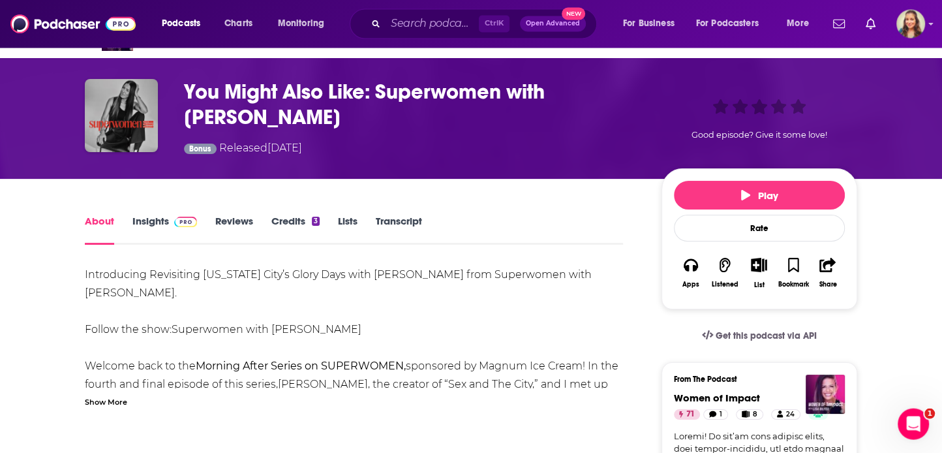
scroll to position [0, 0]
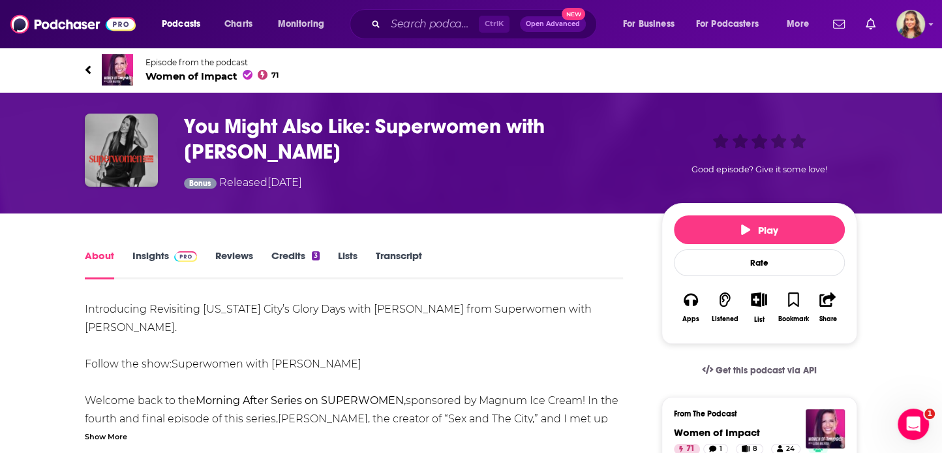
click at [90, 67] on icon at bounding box center [87, 69] width 5 height 8
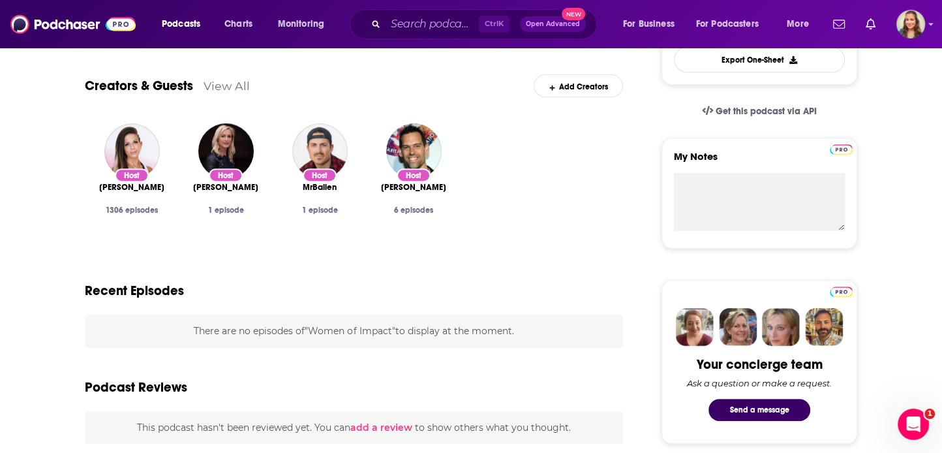
scroll to position [157, 0]
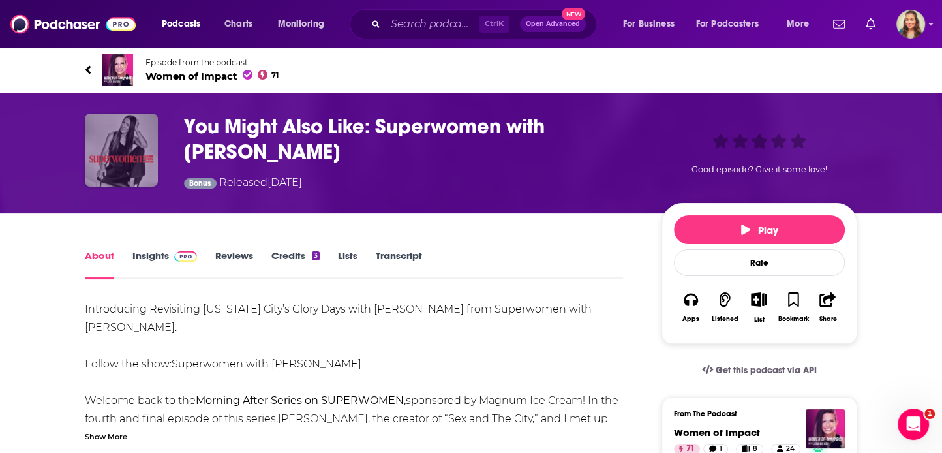
click at [119, 146] on img "You Might Also Like: Superwomen with Rebecca Minkoff" at bounding box center [121, 150] width 73 height 73
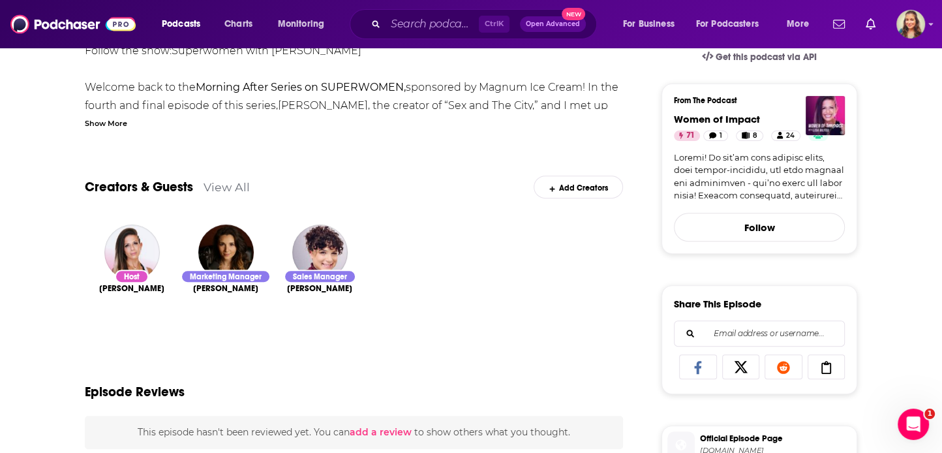
scroll to position [157, 0]
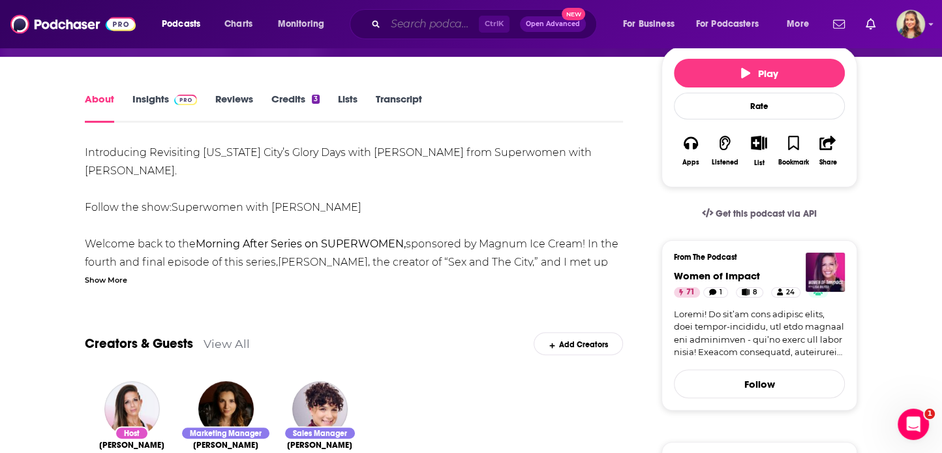
click at [421, 26] on input "Search podcasts, credits, & more..." at bounding box center [432, 24] width 93 height 21
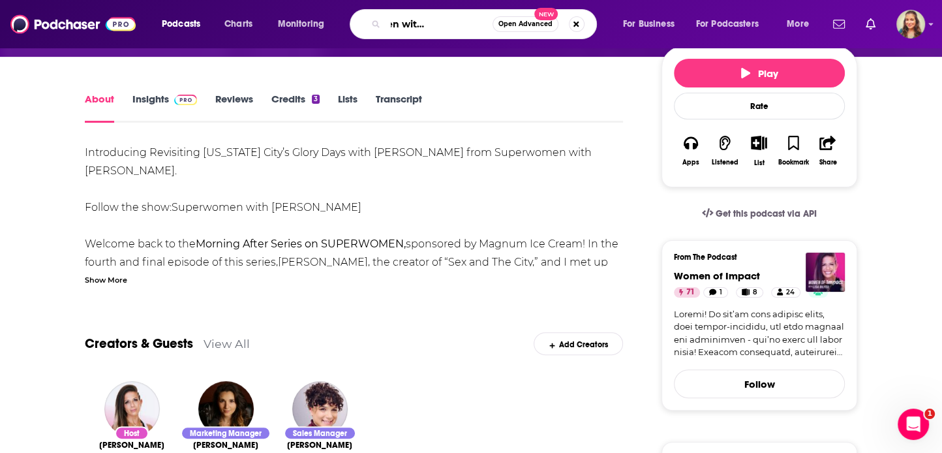
scroll to position [0, 61]
type input "superwomen with rebecca minkoff"
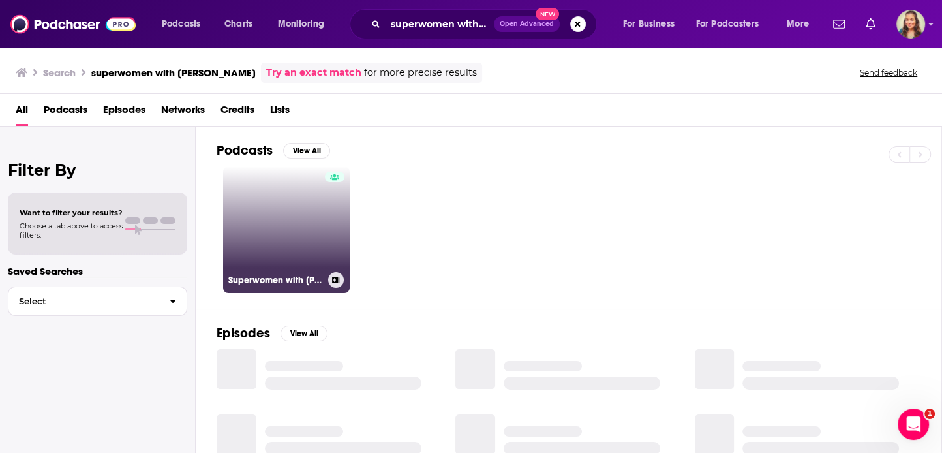
click at [293, 256] on link "Superwomen with [PERSON_NAME]" at bounding box center [286, 229] width 127 height 127
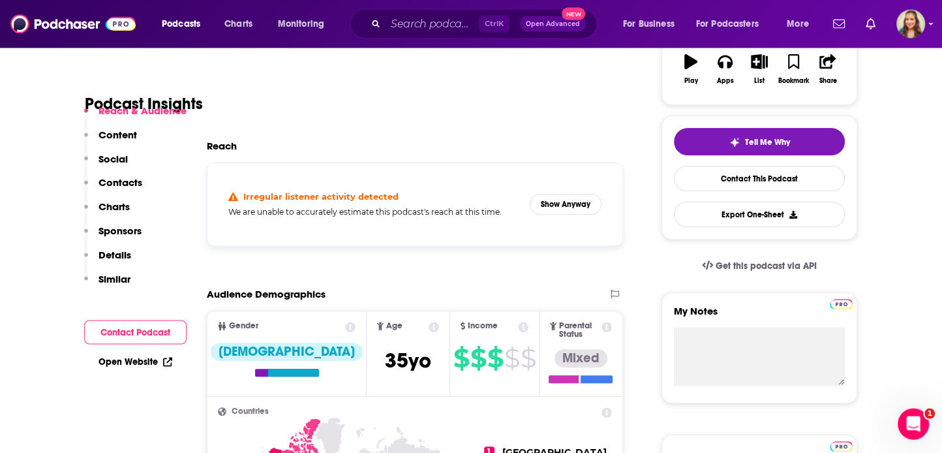
scroll to position [235, 0]
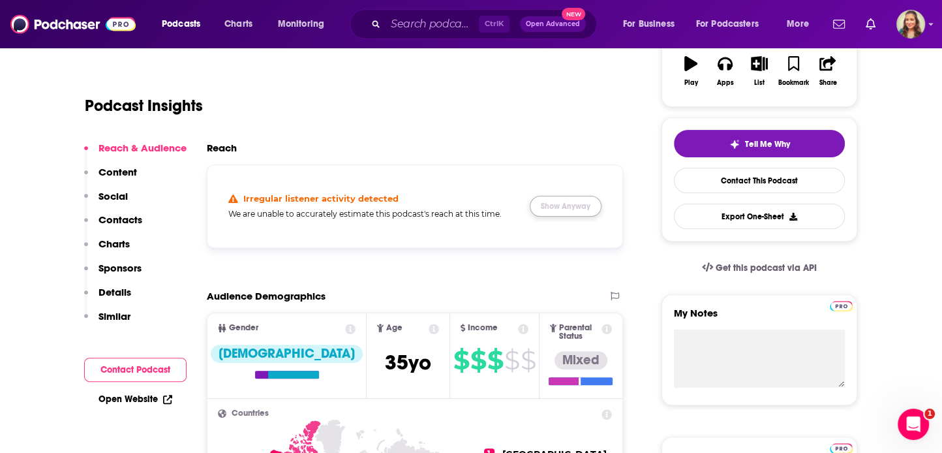
click at [558, 208] on button "Show Anyway" at bounding box center [566, 206] width 72 height 21
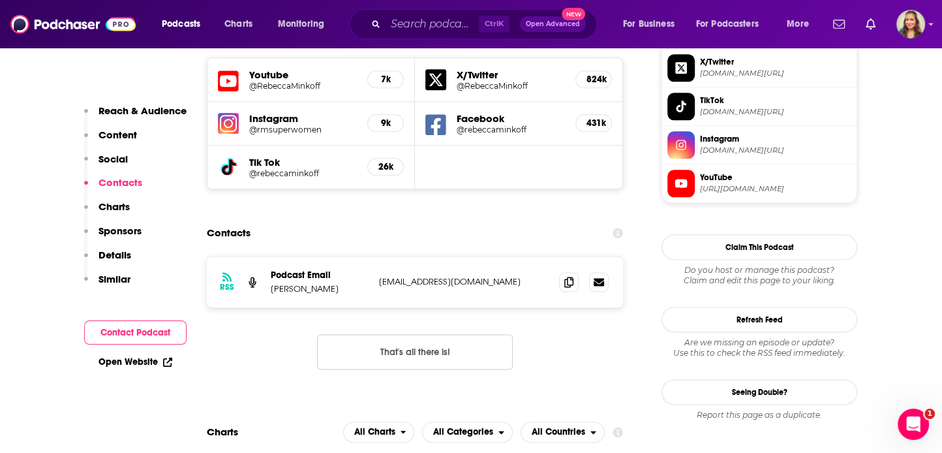
scroll to position [1096, 0]
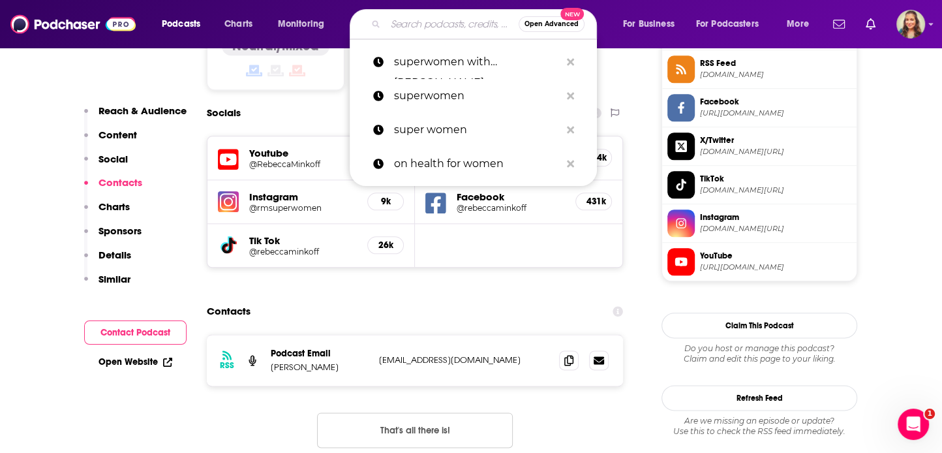
click at [440, 19] on input "Search podcasts, credits, & more..." at bounding box center [452, 24] width 133 height 21
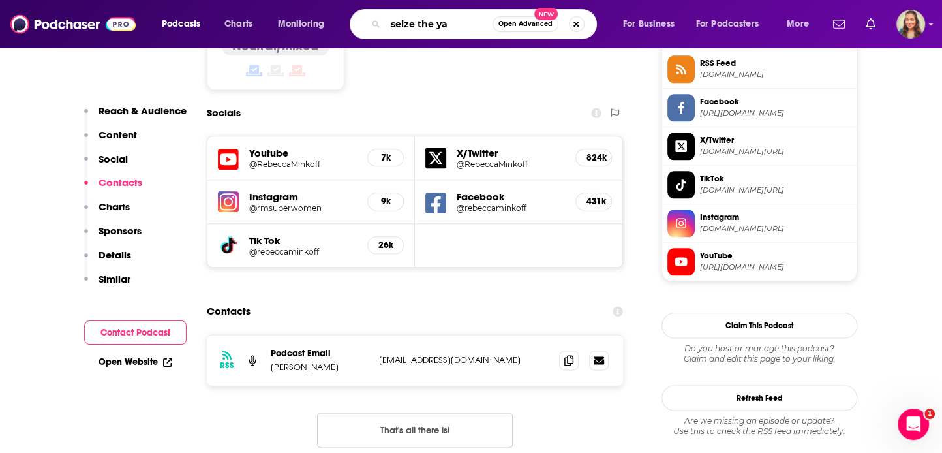
type input "seize the yay"
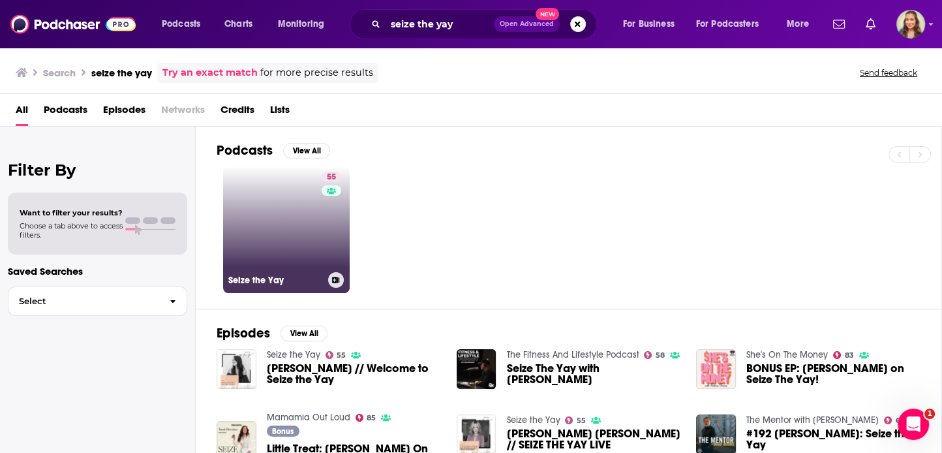
click at [317, 258] on link "55 Seize the Yay" at bounding box center [286, 229] width 127 height 127
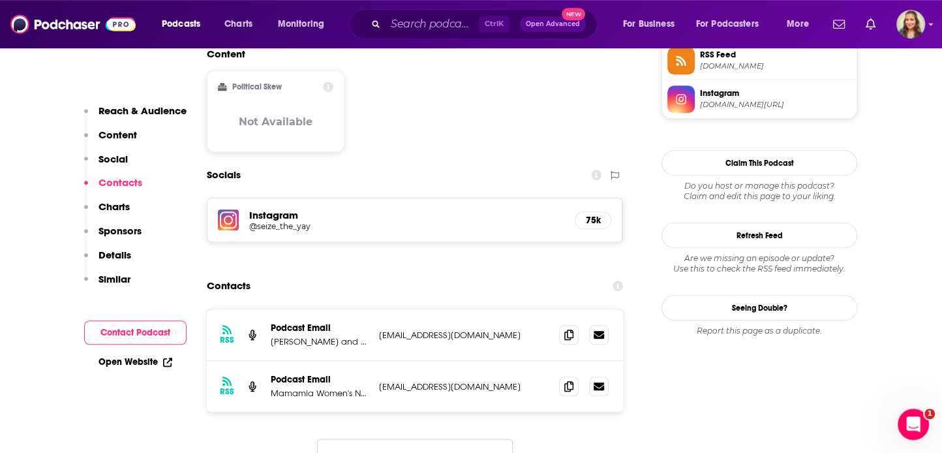
scroll to position [1096, 0]
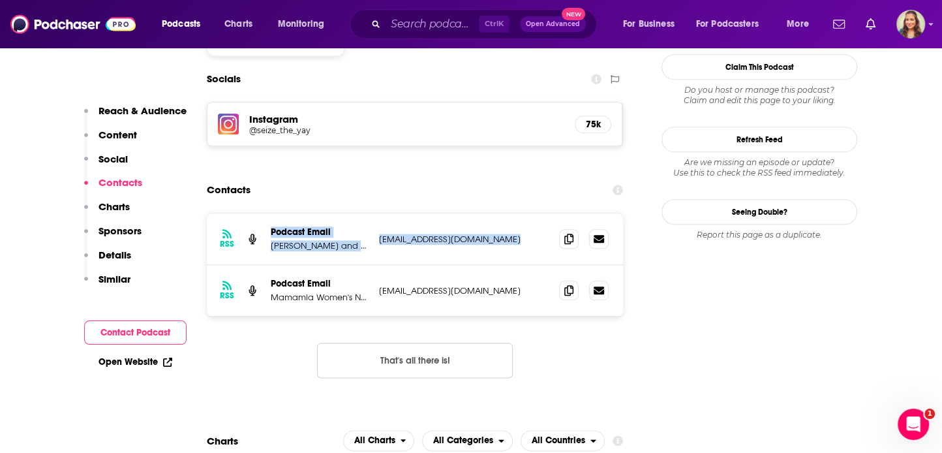
drag, startPoint x: 506, startPoint y: 266, endPoint x: 269, endPoint y: 189, distance: 248.4
click at [269, 213] on div "RSS Podcast Email Khanh Ong and Sarah Davidson smile@spoonfulofsarah.com smile@…" at bounding box center [415, 264] width 416 height 102
copy div "Podcast Email Khanh Ong and Sarah Davidson smile@spoonfulofsarah.com smile@spoo…"
click at [405, 18] on input "Search podcasts, credits, & more..." at bounding box center [432, 24] width 93 height 21
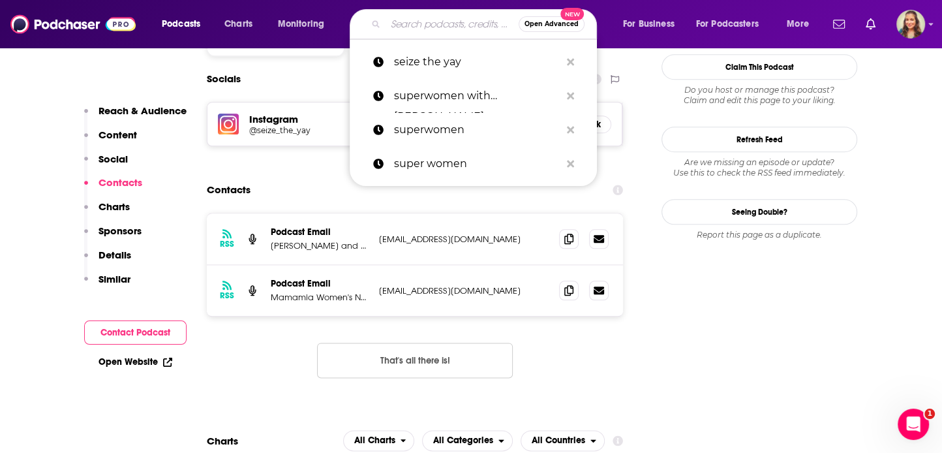
click at [403, 19] on input "Search podcasts, credits, & more..." at bounding box center [452, 24] width 133 height 21
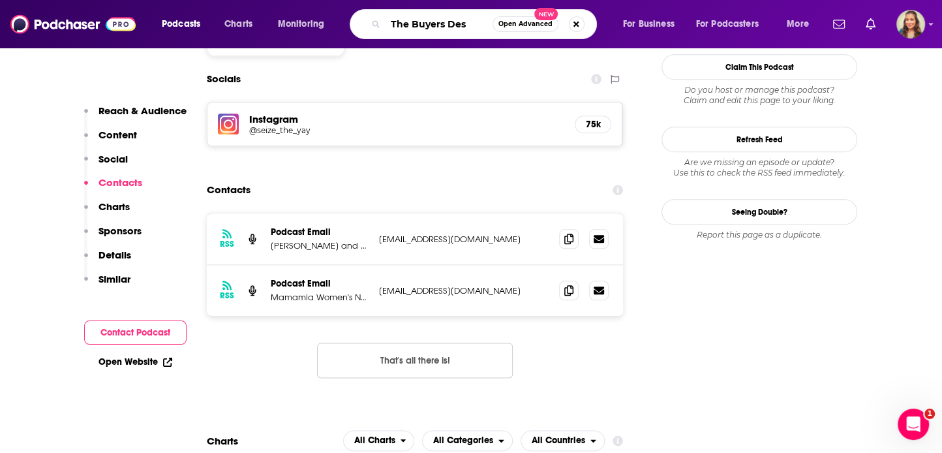
type input "The Buyers Desk"
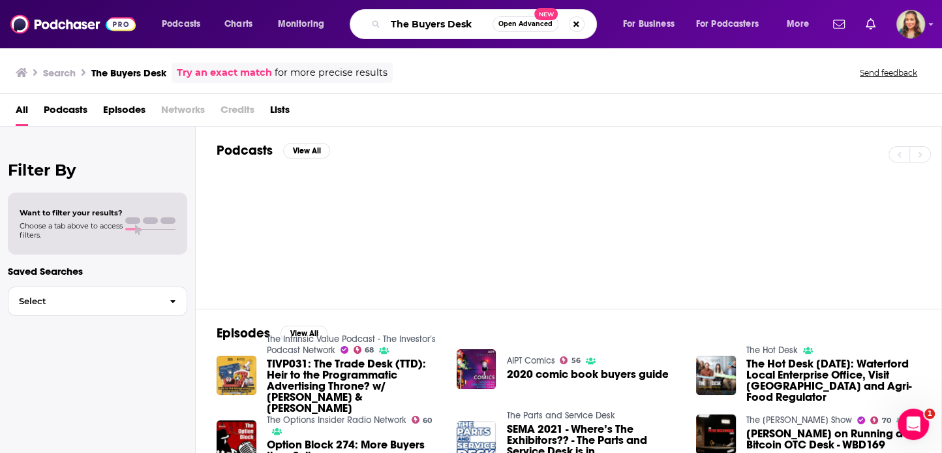
click at [444, 17] on input "The Buyers Desk" at bounding box center [439, 24] width 107 height 21
click at [443, 27] on input "The Buyers Desk" at bounding box center [439, 24] width 107 height 21
type input "The Buyer's Desk"
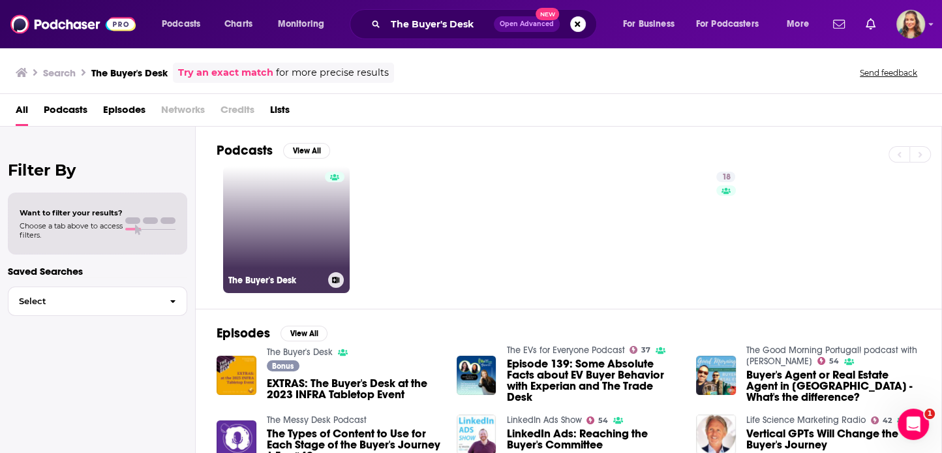
click at [273, 218] on link "The Buyer's Desk" at bounding box center [286, 229] width 127 height 127
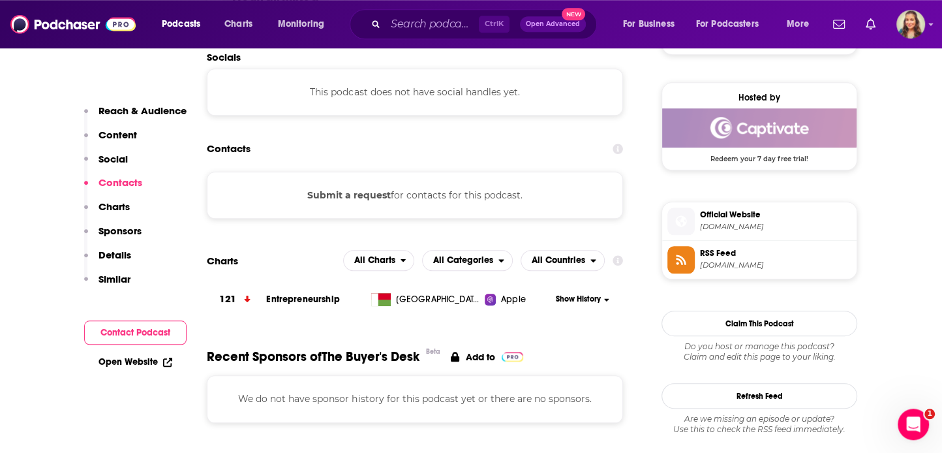
scroll to position [940, 0]
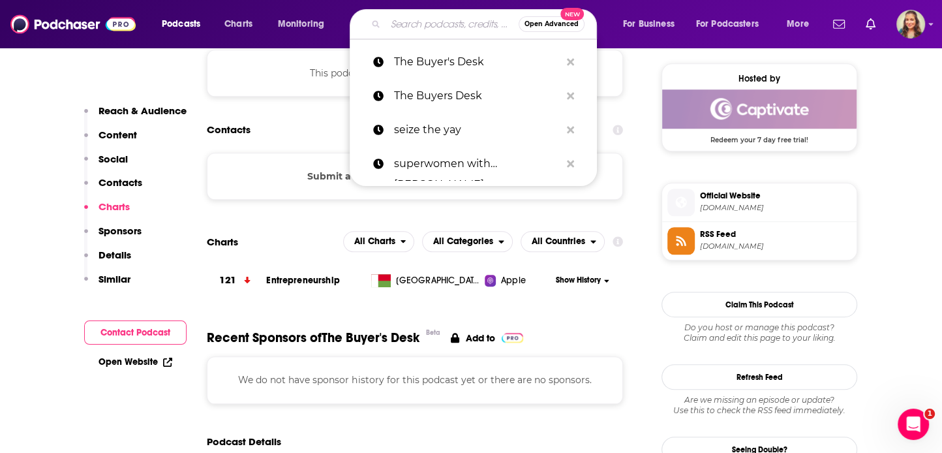
click at [436, 22] on input "Search podcasts, credits, & more..." at bounding box center [452, 24] width 133 height 21
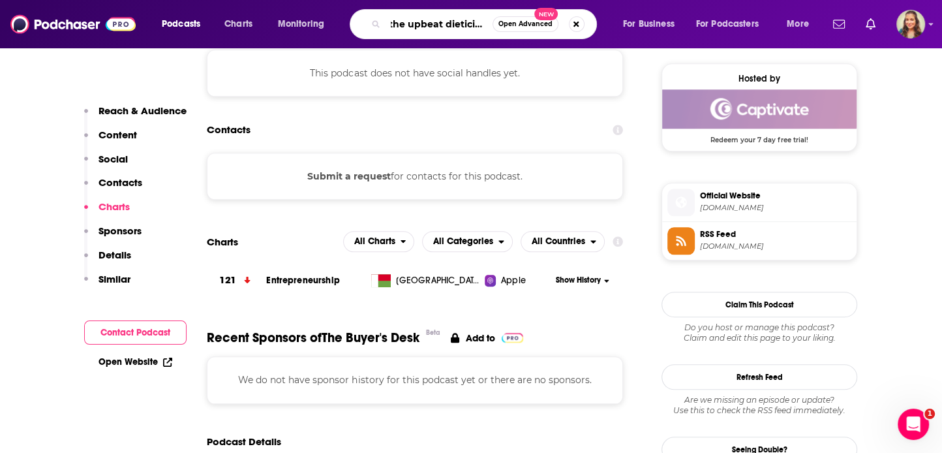
type input "the upbeat dieticians"
click at [488, 25] on input "the upbeat dieticians" at bounding box center [439, 24] width 107 height 21
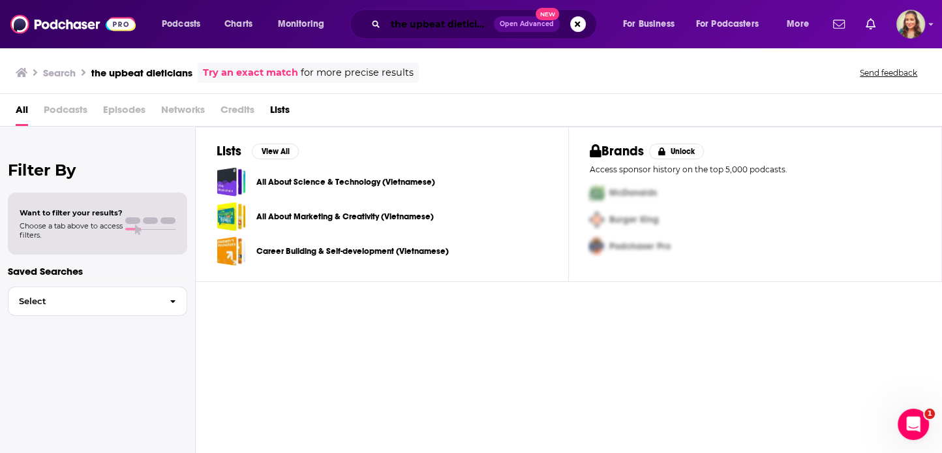
click at [446, 22] on input "the upbeat dieticians" at bounding box center [440, 24] width 108 height 21
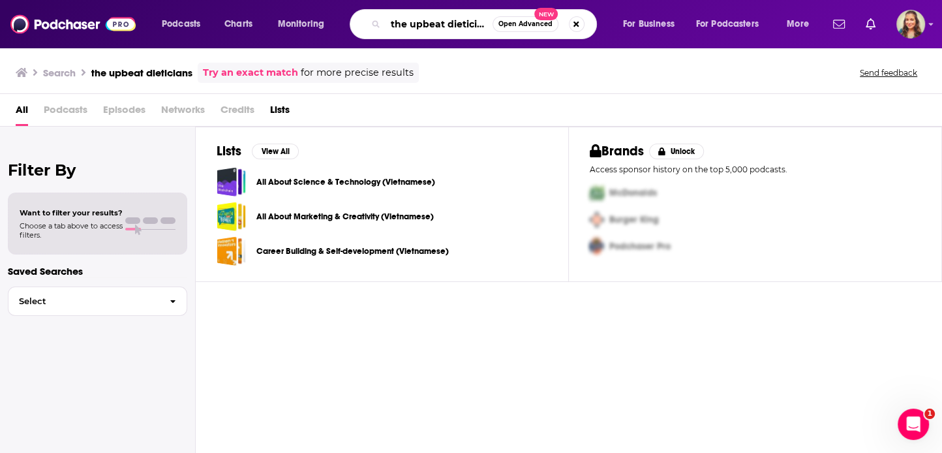
click at [488, 23] on input "the upbeat dieticians" at bounding box center [439, 24] width 107 height 21
click at [415, 19] on input "the upbeat dieticians" at bounding box center [439, 24] width 107 height 21
type input "the up-beat dieticians"
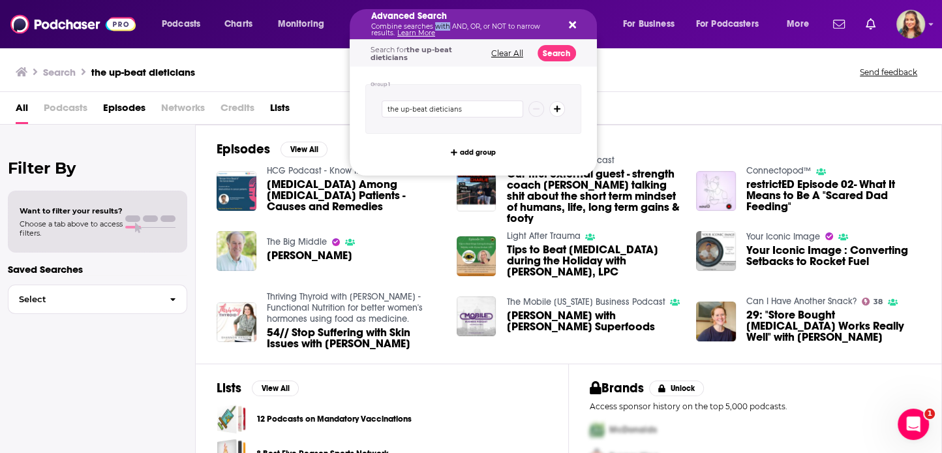
click at [434, 23] on p "Combine searches with AND, OR, or NOT to narrow results. Learn More" at bounding box center [462, 29] width 183 height 13
click at [806, 105] on div "All Podcasts Episodes Networks Credits Lists" at bounding box center [474, 110] width 916 height 27
click at [573, 23] on icon "Search podcasts, credits, & more..." at bounding box center [572, 25] width 7 height 10
click at [437, 117] on input "the up-beat dieticians" at bounding box center [453, 108] width 142 height 17
click at [623, 52] on div "Search the up-beat dieticians Send feedback" at bounding box center [471, 69] width 942 height 45
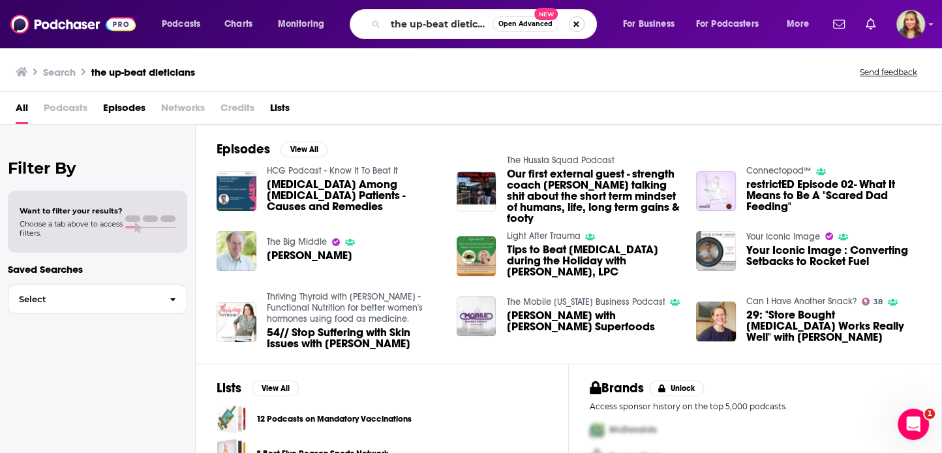
click at [576, 23] on button "Search podcasts, credits, & more..." at bounding box center [577, 24] width 16 height 16
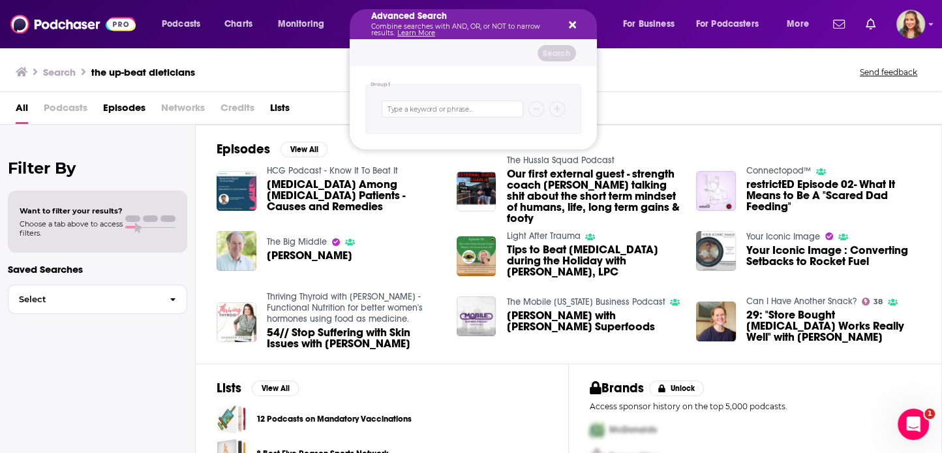
click at [571, 29] on icon "Search podcasts, credits, & more..." at bounding box center [572, 25] width 7 height 10
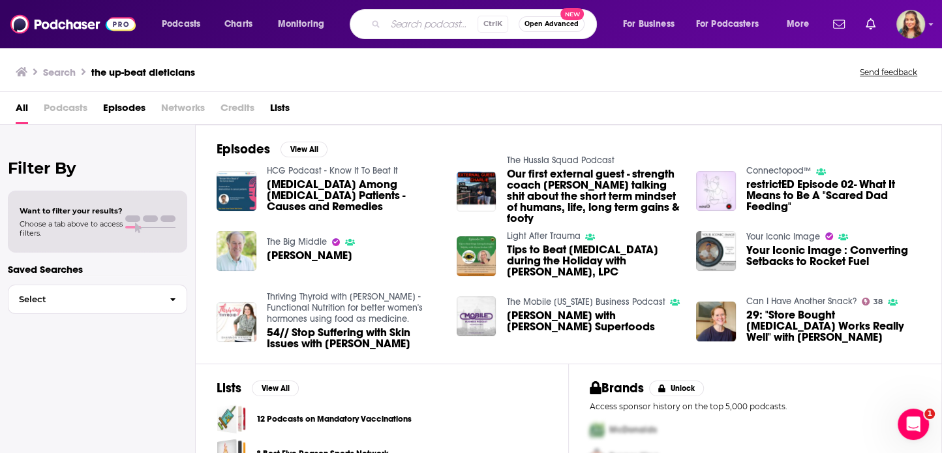
click at [410, 22] on input "Search podcasts, credits, & more..." at bounding box center [432, 24] width 92 height 21
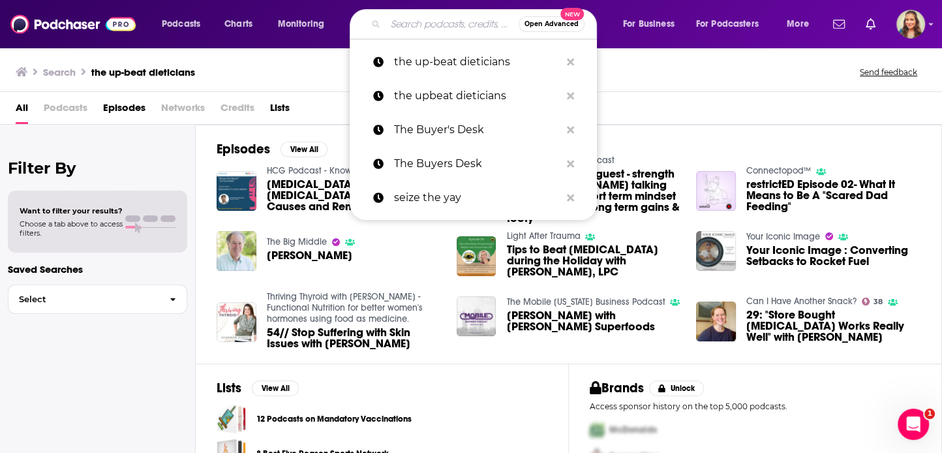
click at [54, 381] on div "Filter By Want to filter your results? Choose a tab above to access filters. Sa…" at bounding box center [98, 351] width 196 height 453
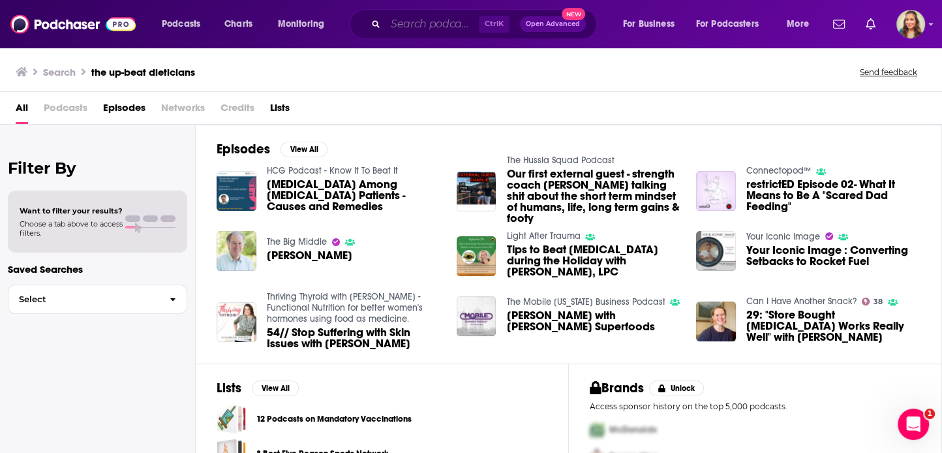
click at [423, 32] on input "Search podcasts, credits, & more..." at bounding box center [432, 24] width 93 height 21
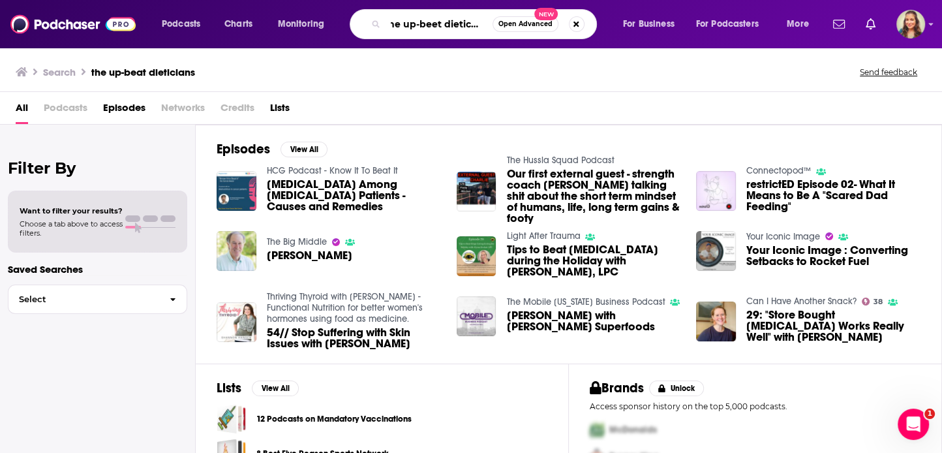
type input "the up-beet dietician"
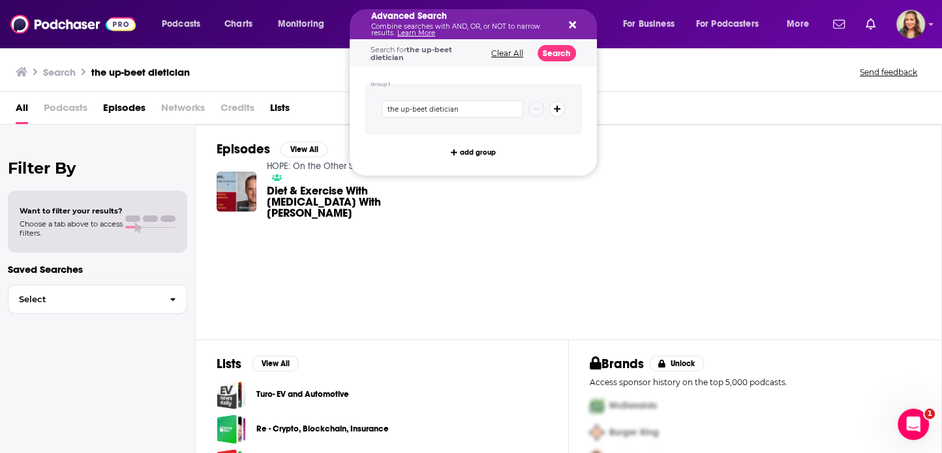
click at [570, 22] on icon "Search podcasts, credits, & more..." at bounding box center [572, 25] width 7 height 10
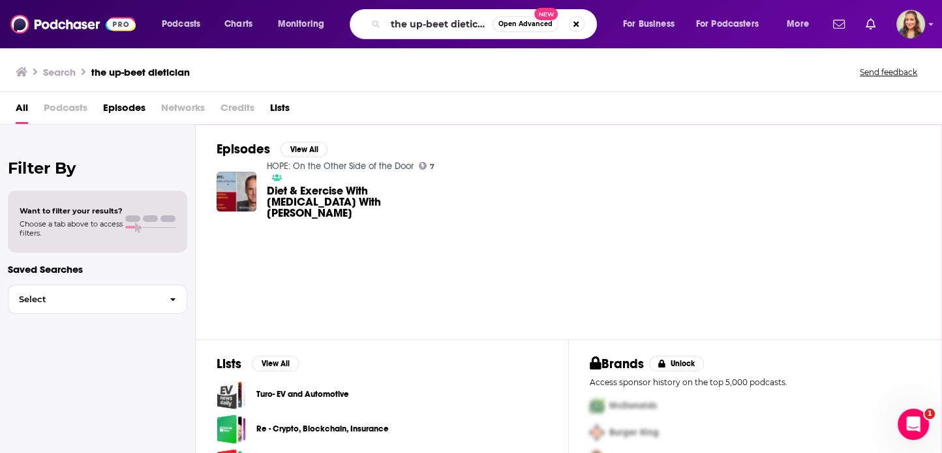
click at [645, 38] on div "Podcasts Charts Monitoring the up-beet dietician Open Advanced New For Business…" at bounding box center [487, 24] width 669 height 30
click at [577, 29] on button "Search podcasts, credits, & more..." at bounding box center [577, 24] width 16 height 16
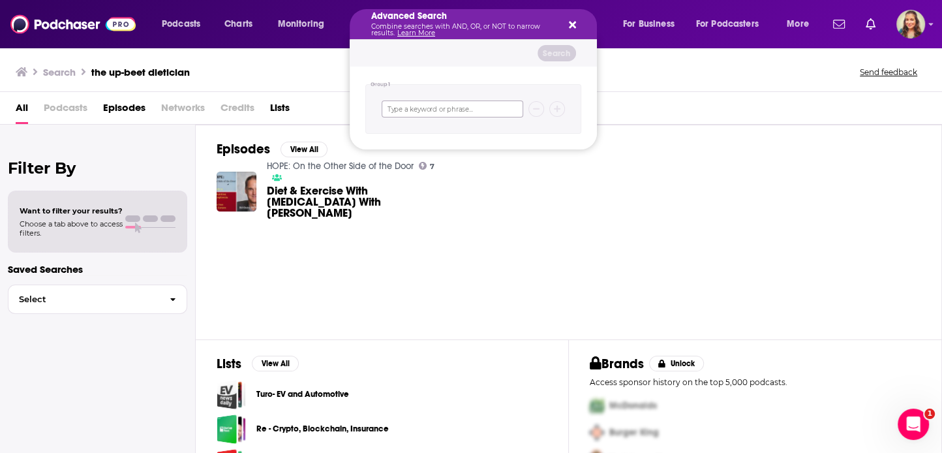
click at [457, 104] on input "Search podcasts, credits, & more..." at bounding box center [453, 108] width 142 height 17
type input "the up-beet dietitians"
click at [563, 57] on button "Search" at bounding box center [557, 53] width 38 height 16
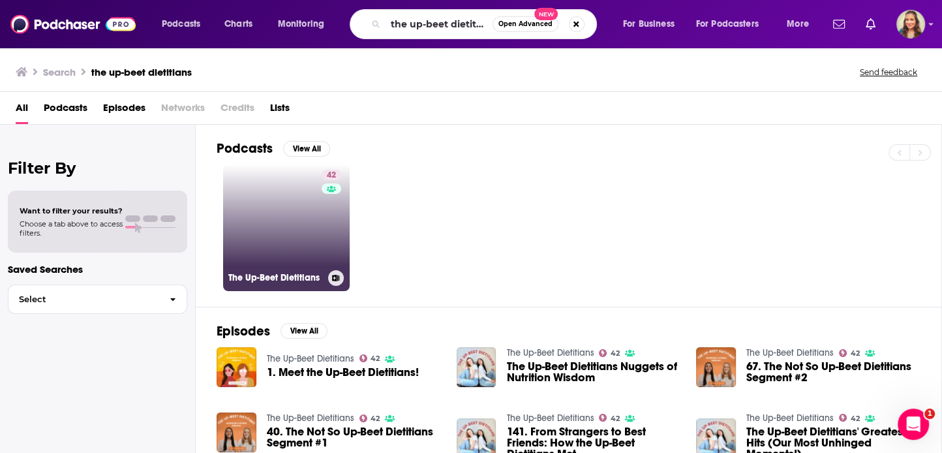
click at [320, 208] on link "42 The Up-Beet Dietitians" at bounding box center [286, 227] width 127 height 127
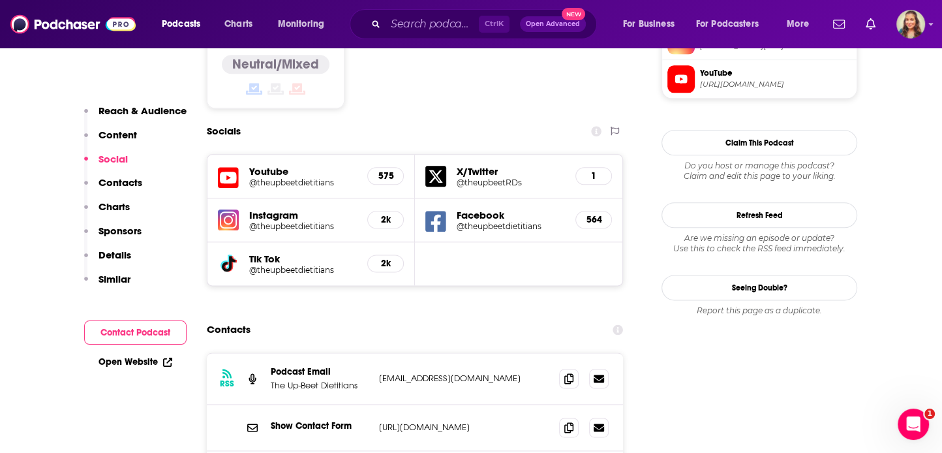
scroll to position [1253, 0]
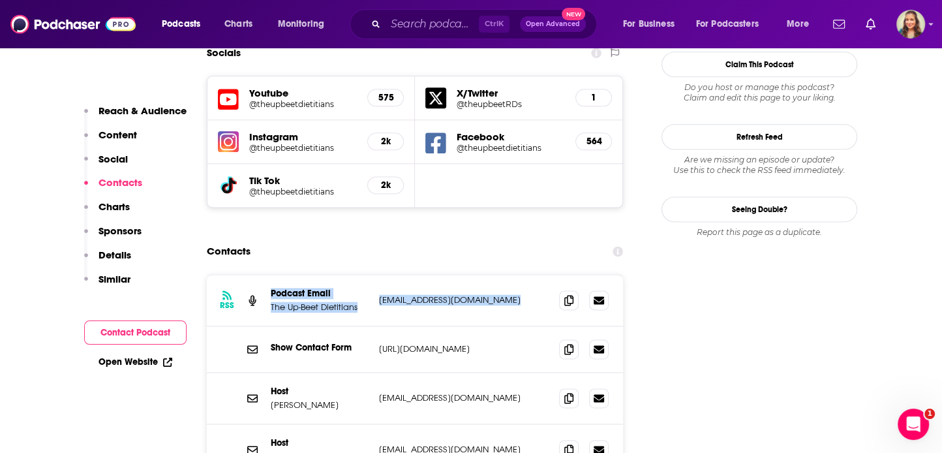
drag, startPoint x: 519, startPoint y: 414, endPoint x: 257, endPoint y: 237, distance: 315.8
click at [257, 275] on div "RSS Podcast Email The Up-Beet Dietitians theupbeetdietitians@gmail.com theupbee…" at bounding box center [415, 375] width 416 height 200
copy div "Podcast Email The Up-Beet Dietitians theupbeetdietitians@gmail.com theupbeetdie…"
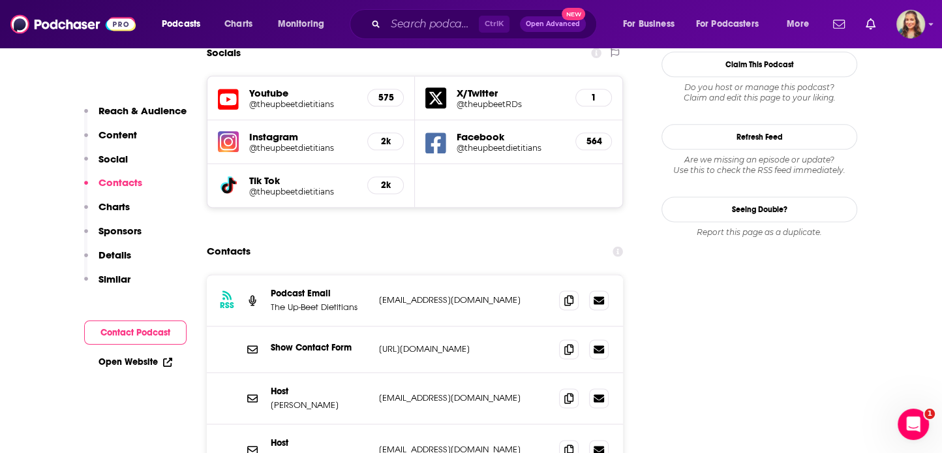
click at [452, 30] on input "Search podcasts, credits, & more..." at bounding box center [432, 24] width 93 height 21
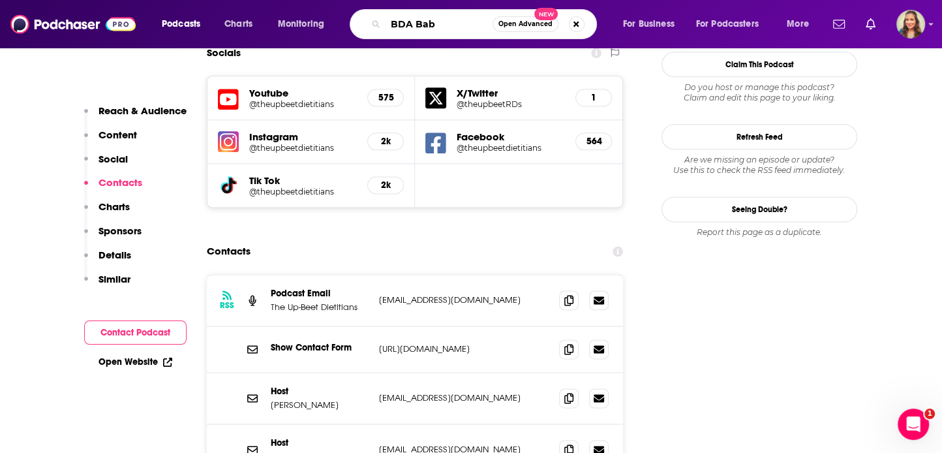
type input "BDA Baby"
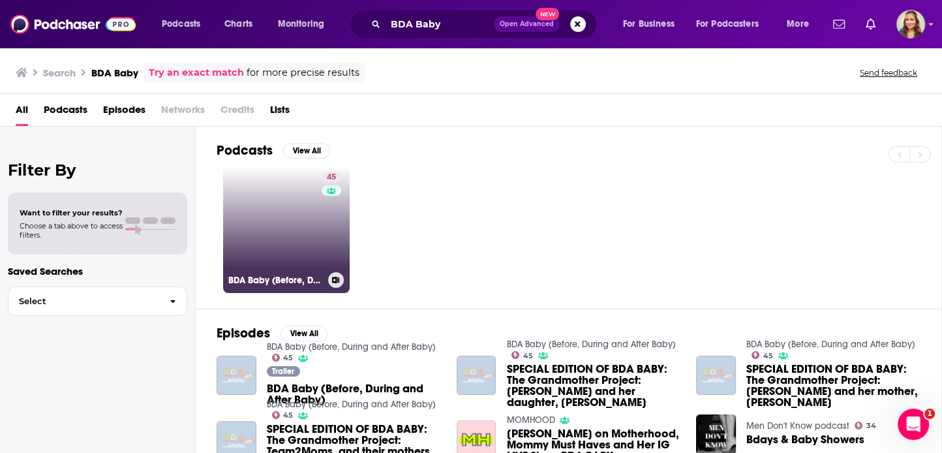
click at [266, 192] on link "45 BDA Baby (Before, During and After Baby)" at bounding box center [286, 229] width 127 height 127
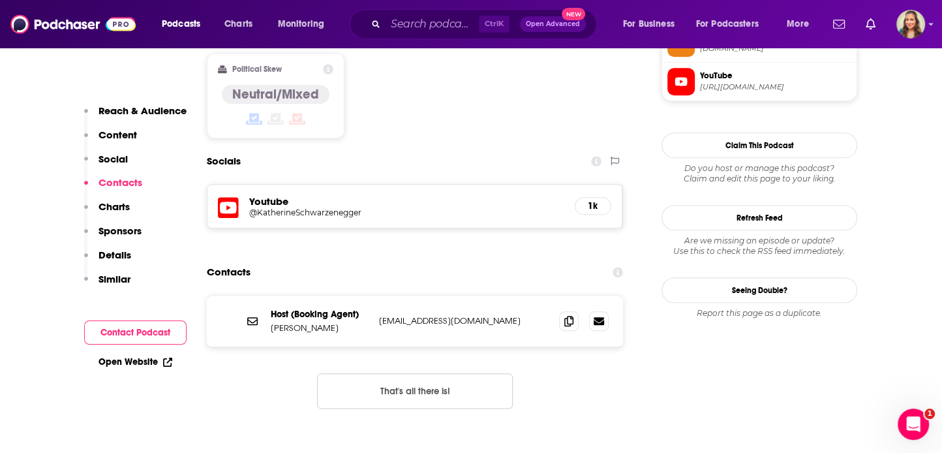
scroll to position [1096, 0]
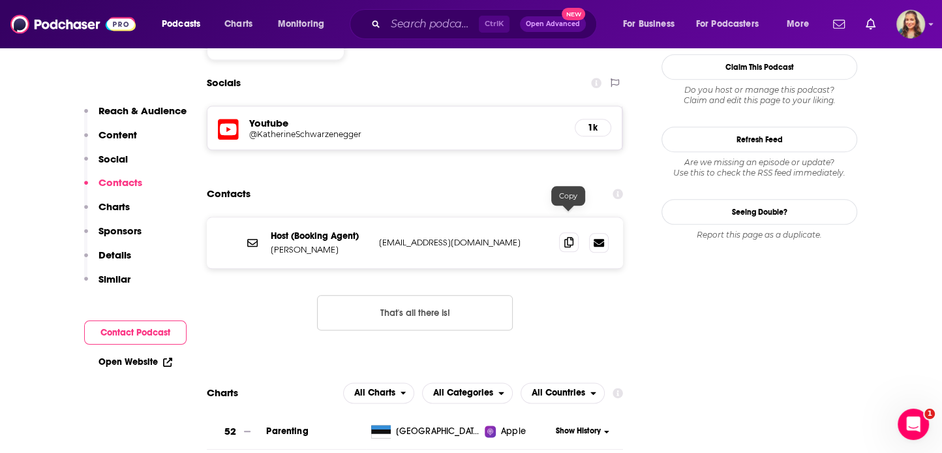
click at [568, 237] on icon at bounding box center [568, 242] width 9 height 10
click at [564, 232] on span at bounding box center [569, 242] width 20 height 20
drag, startPoint x: 515, startPoint y: 229, endPoint x: 245, endPoint y: 221, distance: 270.9
click at [379, 237] on p "davidb@greatertalent.com" at bounding box center [464, 242] width 170 height 11
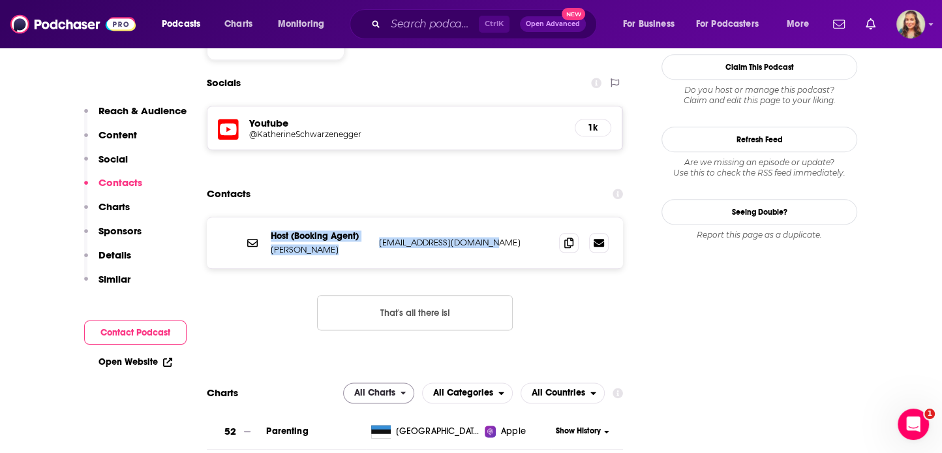
copy div "Host (Booking Agent) David Buchalter davidb@greatertalent.com"
click at [410, 23] on input "Search podcasts, credits, & more..." at bounding box center [432, 24] width 93 height 21
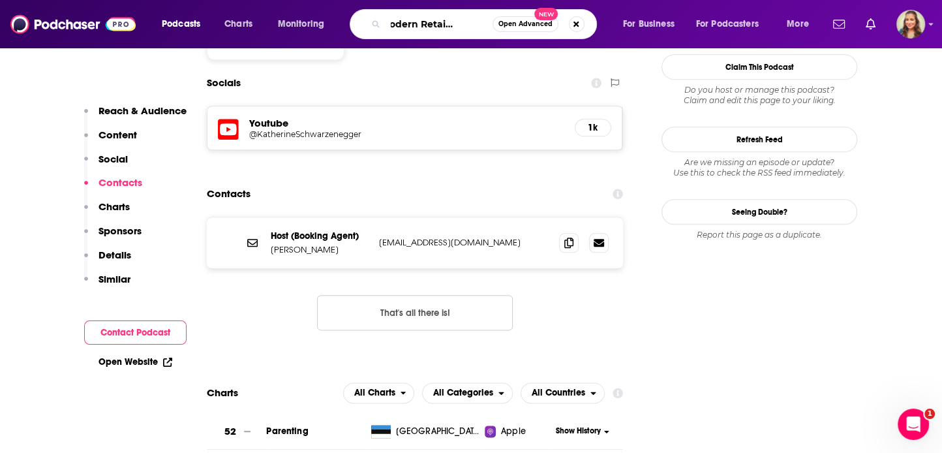
type input "The Modern Retail Podcast6"
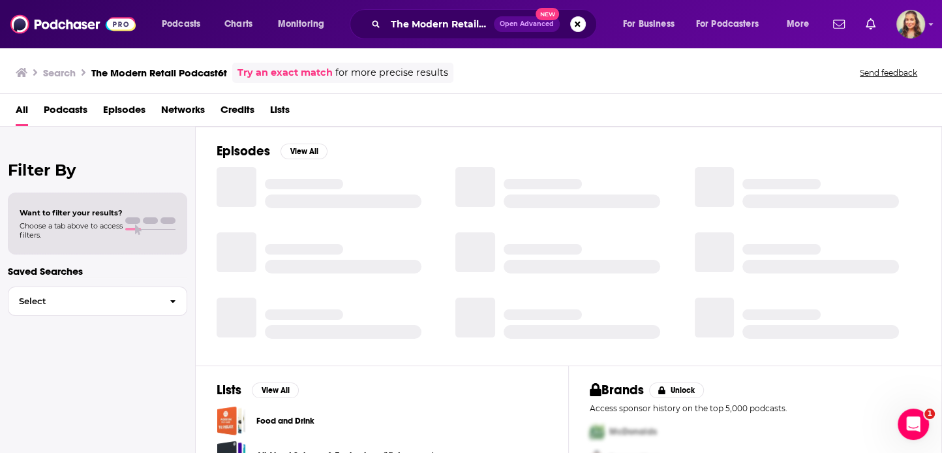
click at [472, 38] on div "The Modern Retail Podcast6t Open Advanced New" at bounding box center [473, 24] width 247 height 30
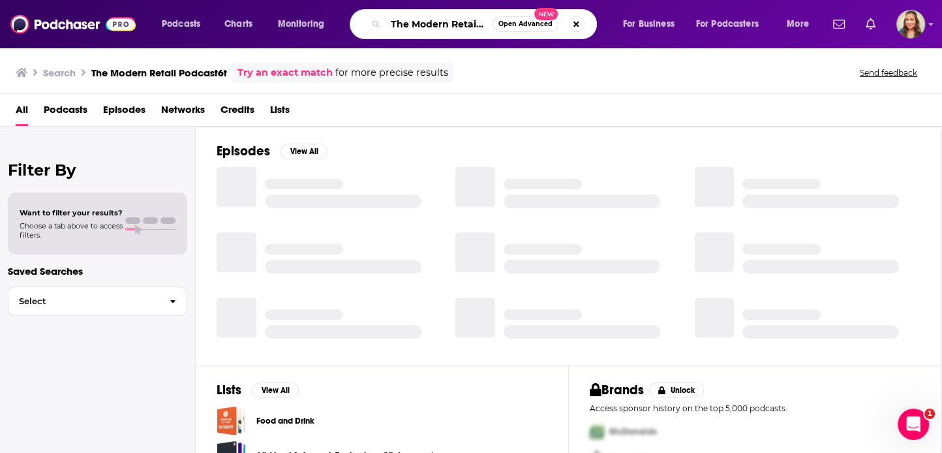
click at [479, 32] on input "The Modern Retail Podcast6t" at bounding box center [439, 24] width 107 height 21
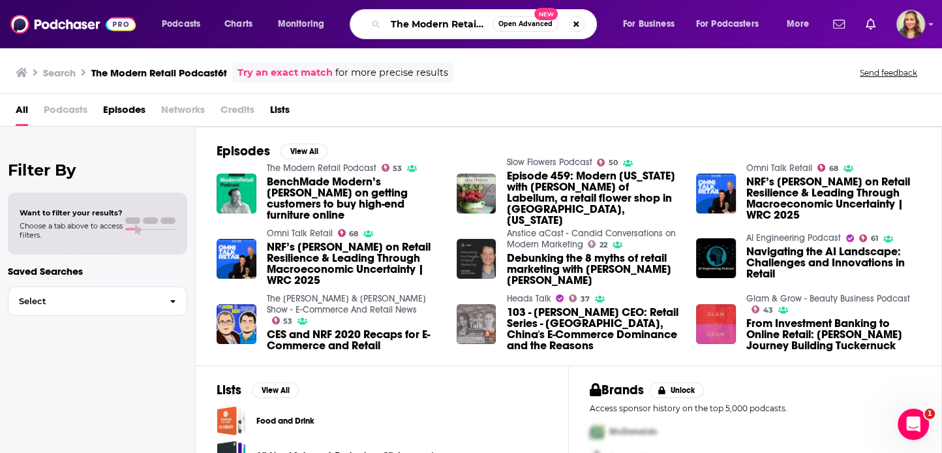
click at [486, 23] on input "The Modern Retail Podcast6t" at bounding box center [439, 24] width 107 height 21
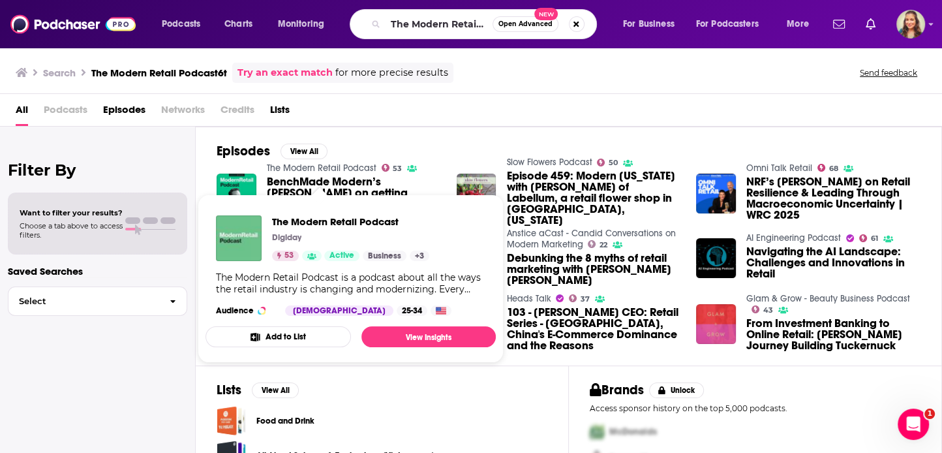
click at [364, 174] on link "The Modern Retail Podcast" at bounding box center [322, 167] width 110 height 11
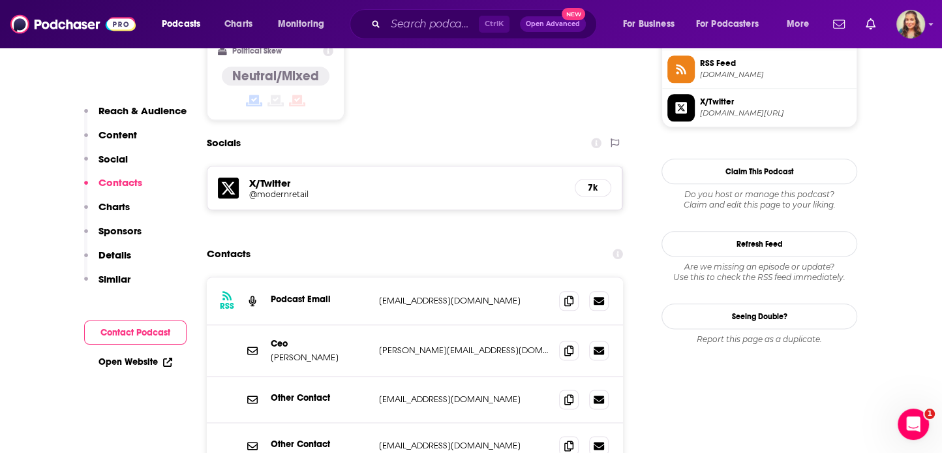
scroll to position [1175, 0]
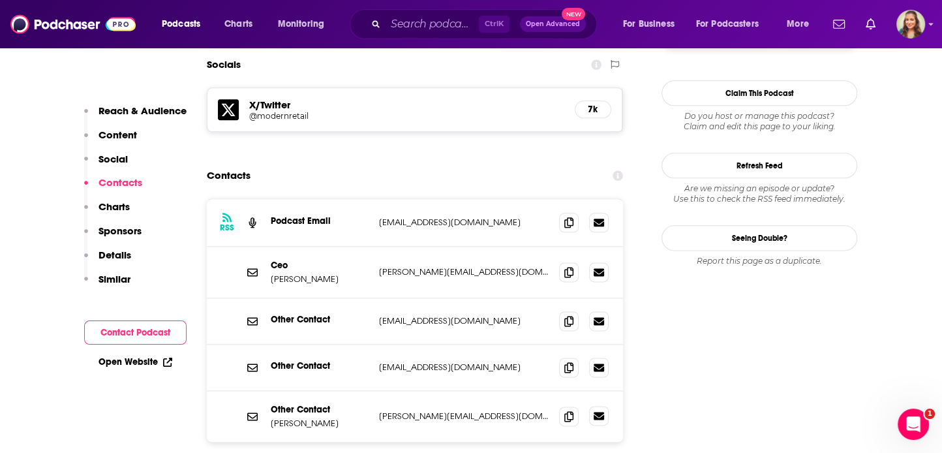
drag, startPoint x: 267, startPoint y: 149, endPoint x: 596, endPoint y: 342, distance: 381.4
click at [596, 342] on div "RSS Podcast Email spatterson@digiday.com spatterson@digiday.com Ceo Anna Hensel…" at bounding box center [415, 320] width 416 height 243
copy div "Other Contact cale@modernretail.co"
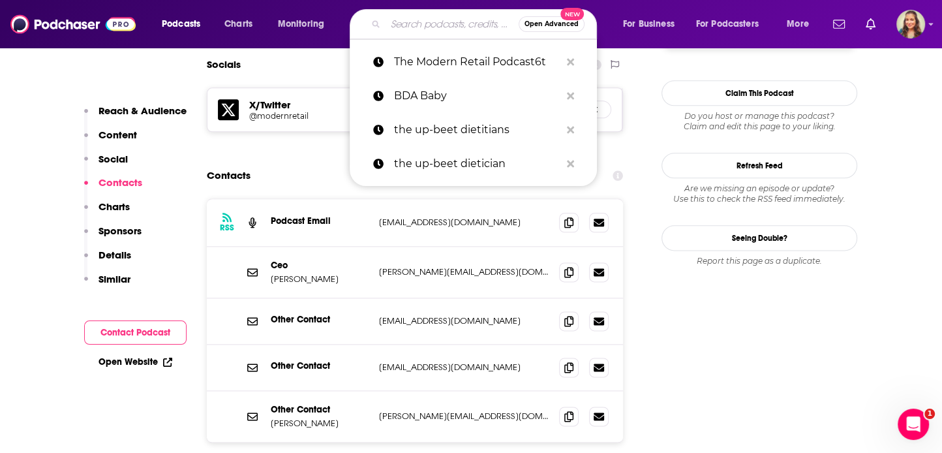
click at [423, 35] on input "Search podcasts, credits, & more..." at bounding box center [452, 24] width 133 height 21
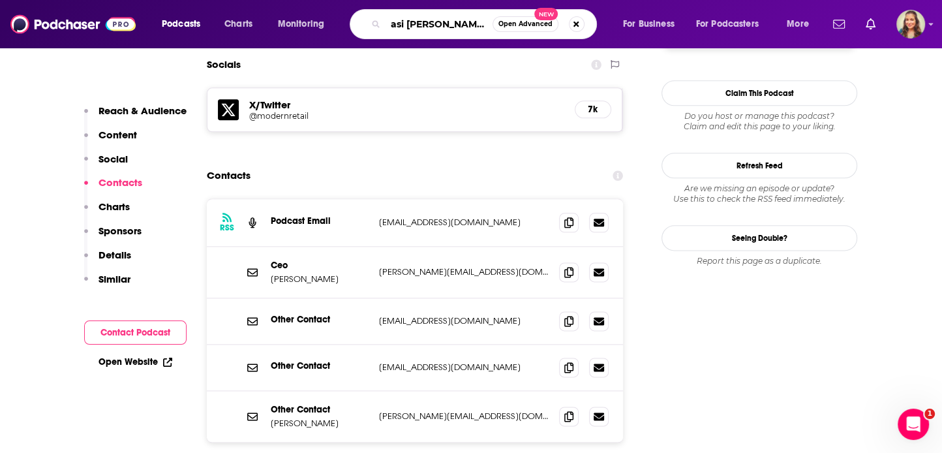
type input "asi tal cual"
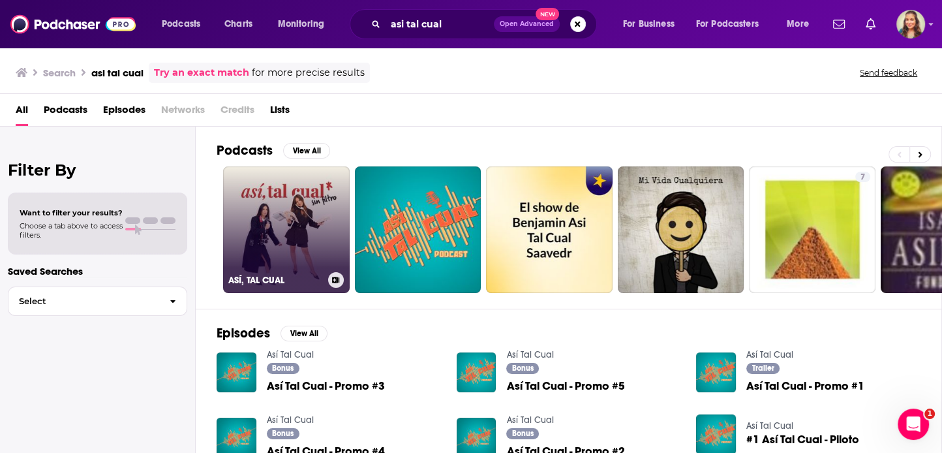
click at [283, 234] on link "ASÍ, TAL CUAL" at bounding box center [286, 229] width 127 height 127
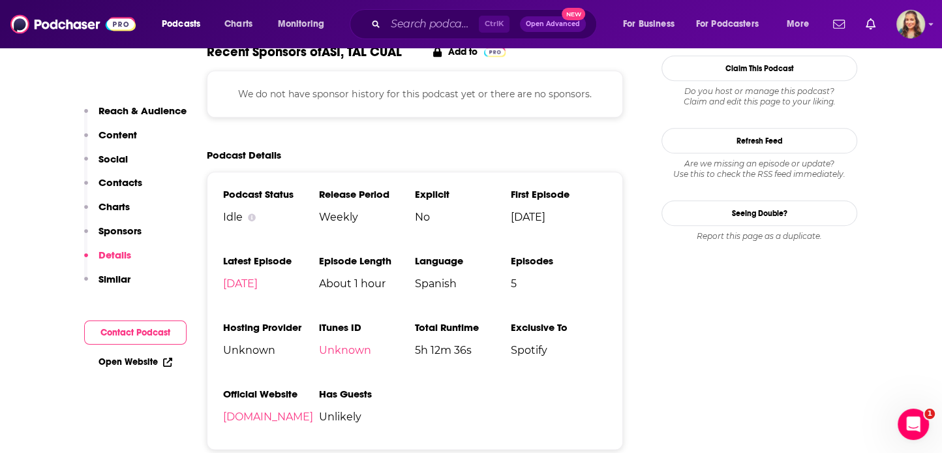
scroll to position [1096, 0]
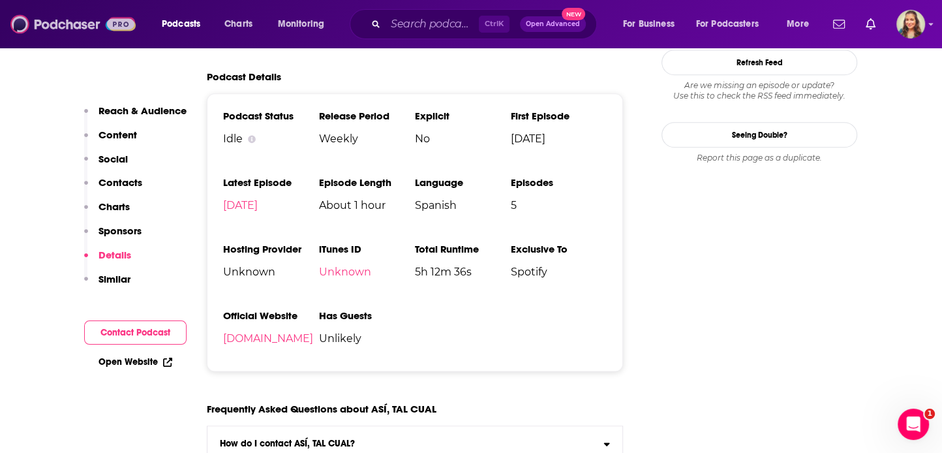
click at [52, 23] on img at bounding box center [72, 24] width 125 height 25
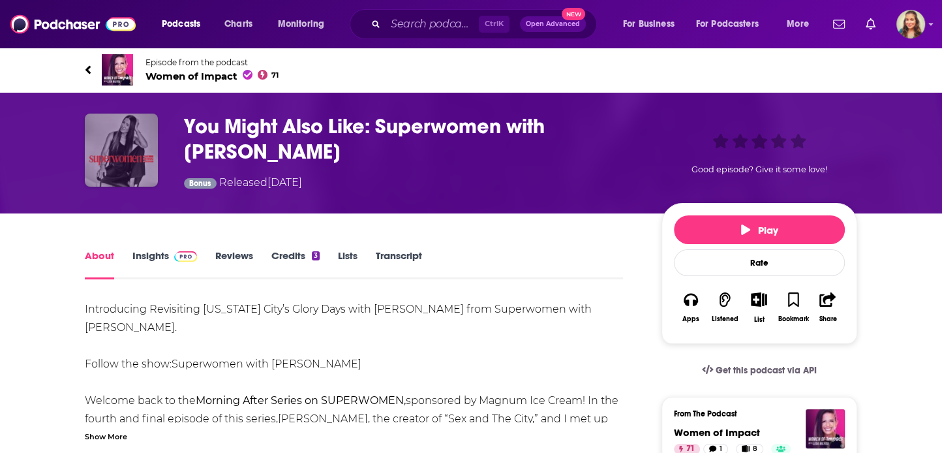
click at [130, 146] on img "You Might Also Like: Superwomen with Rebecca Minkoff" at bounding box center [121, 150] width 73 height 73
